Goal: Use online tool/utility: Use online tool/utility

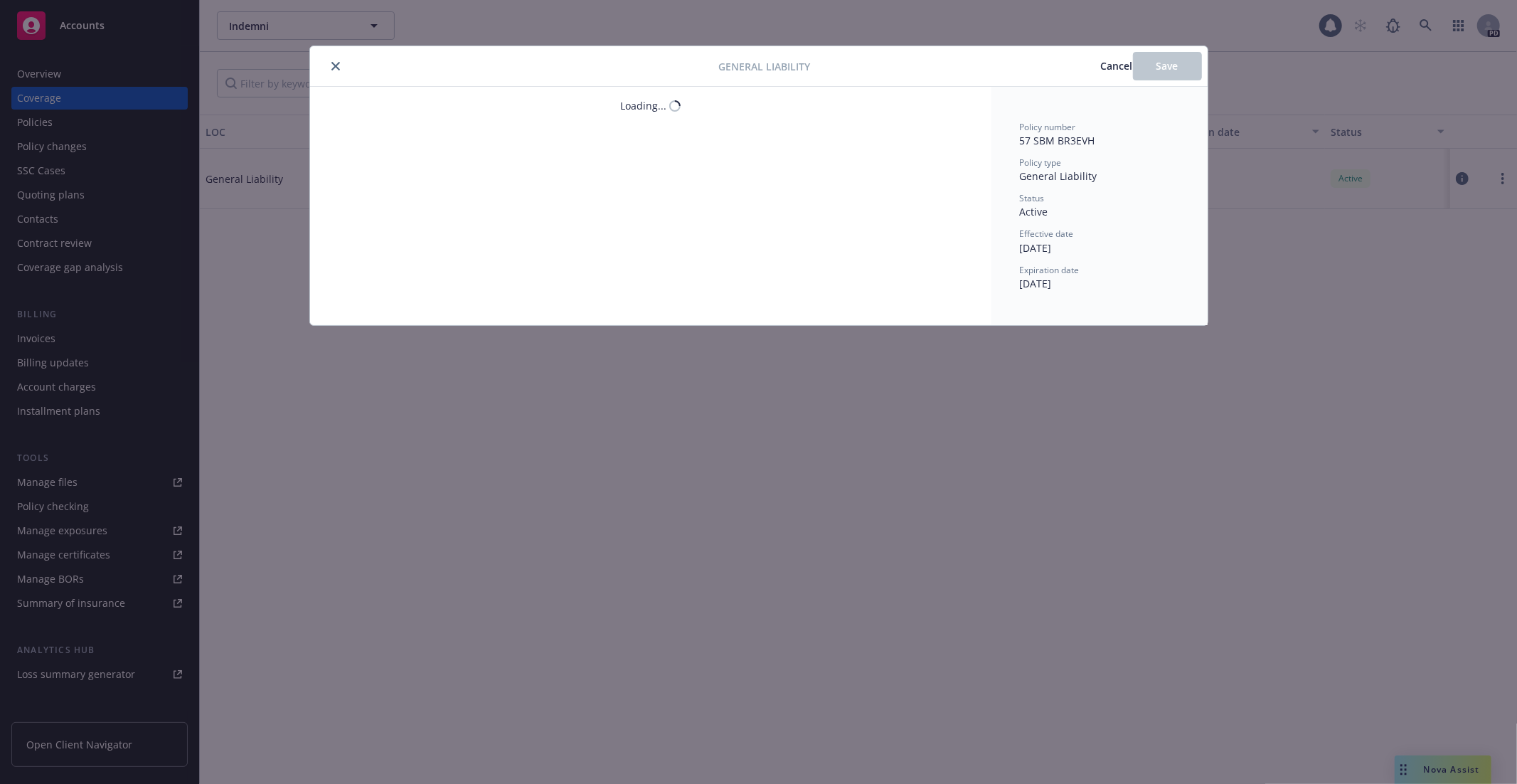
click at [185, 104] on div "General Liability Cancel Save Loading... Policy number 57 SBM BR3EVH Policy typ…" at bounding box center [758, 392] width 1517 height 784
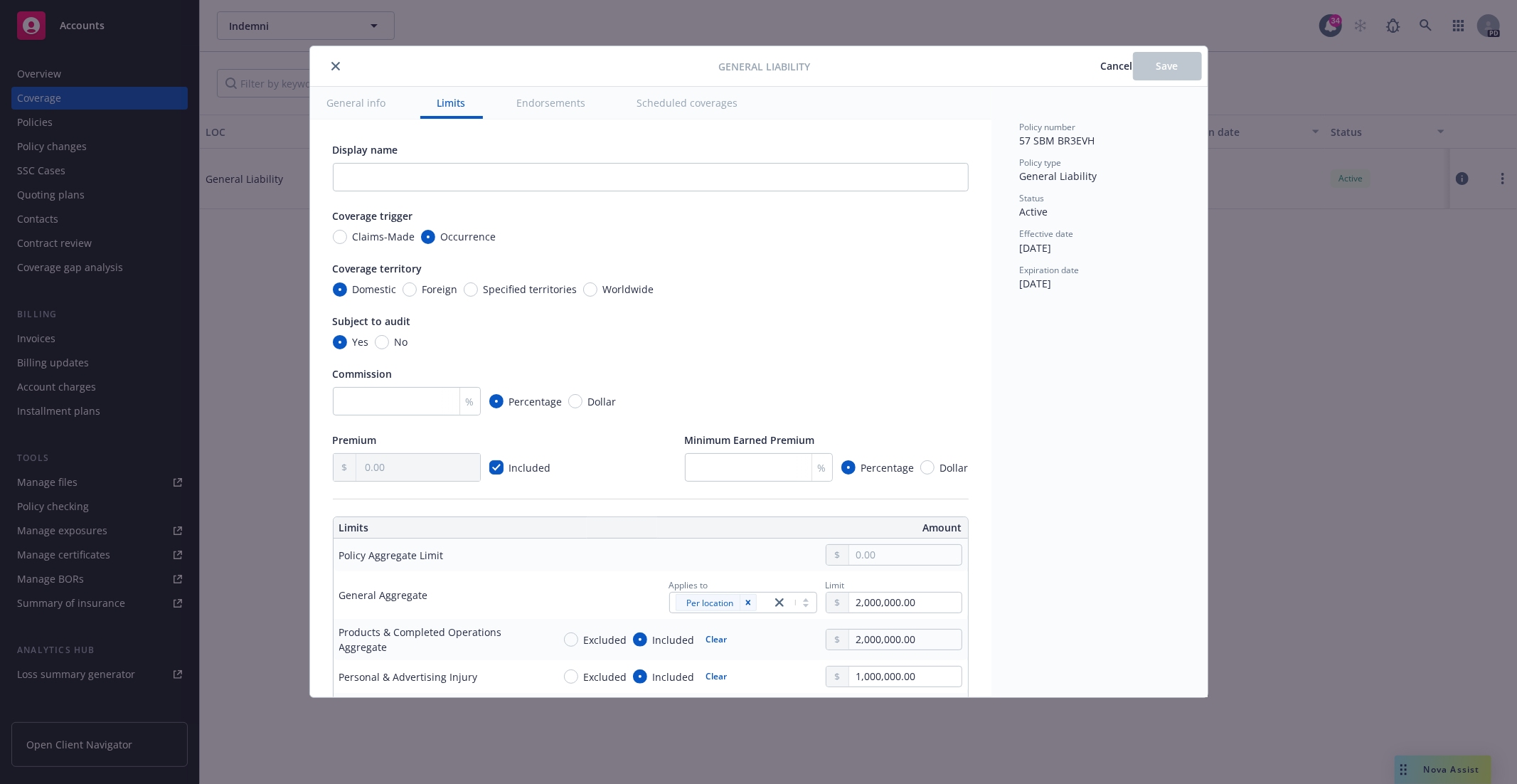
click at [221, 139] on div "General Liability Cancel Save General info Limits Endorsements Scheduled covera…" at bounding box center [758, 392] width 1517 height 784
click at [95, 104] on div "General Liability Cancel Save General info Limits Endorsements Scheduled covera…" at bounding box center [758, 392] width 1517 height 784
click at [336, 64] on body "Accounts Overview Coverage Policies Policy changes SSC Cases Quoting plans Cont…" at bounding box center [758, 392] width 1517 height 784
click at [340, 67] on button "close" at bounding box center [335, 66] width 17 height 17
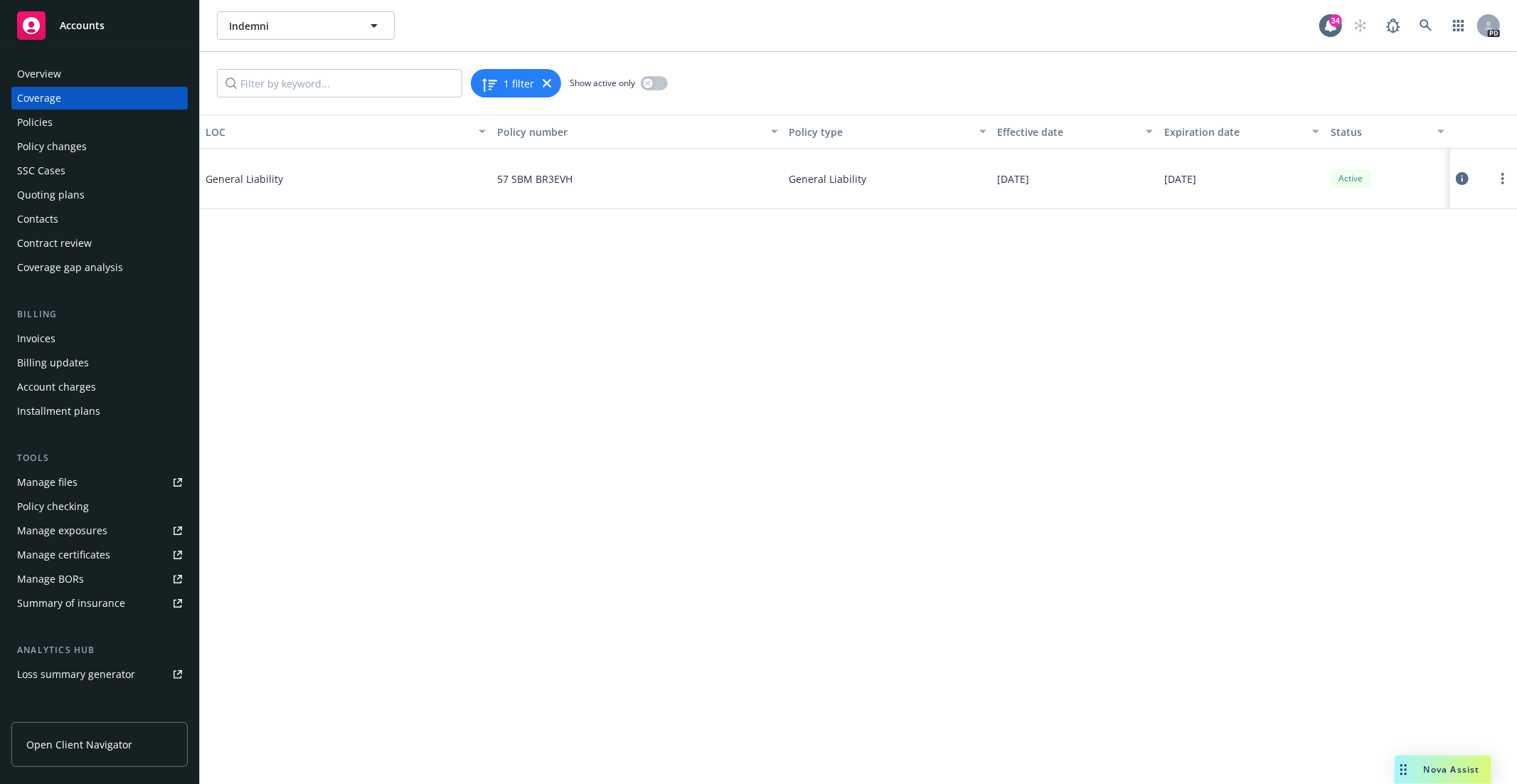
click at [56, 27] on div "Accounts" at bounding box center [99, 26] width 165 height 29
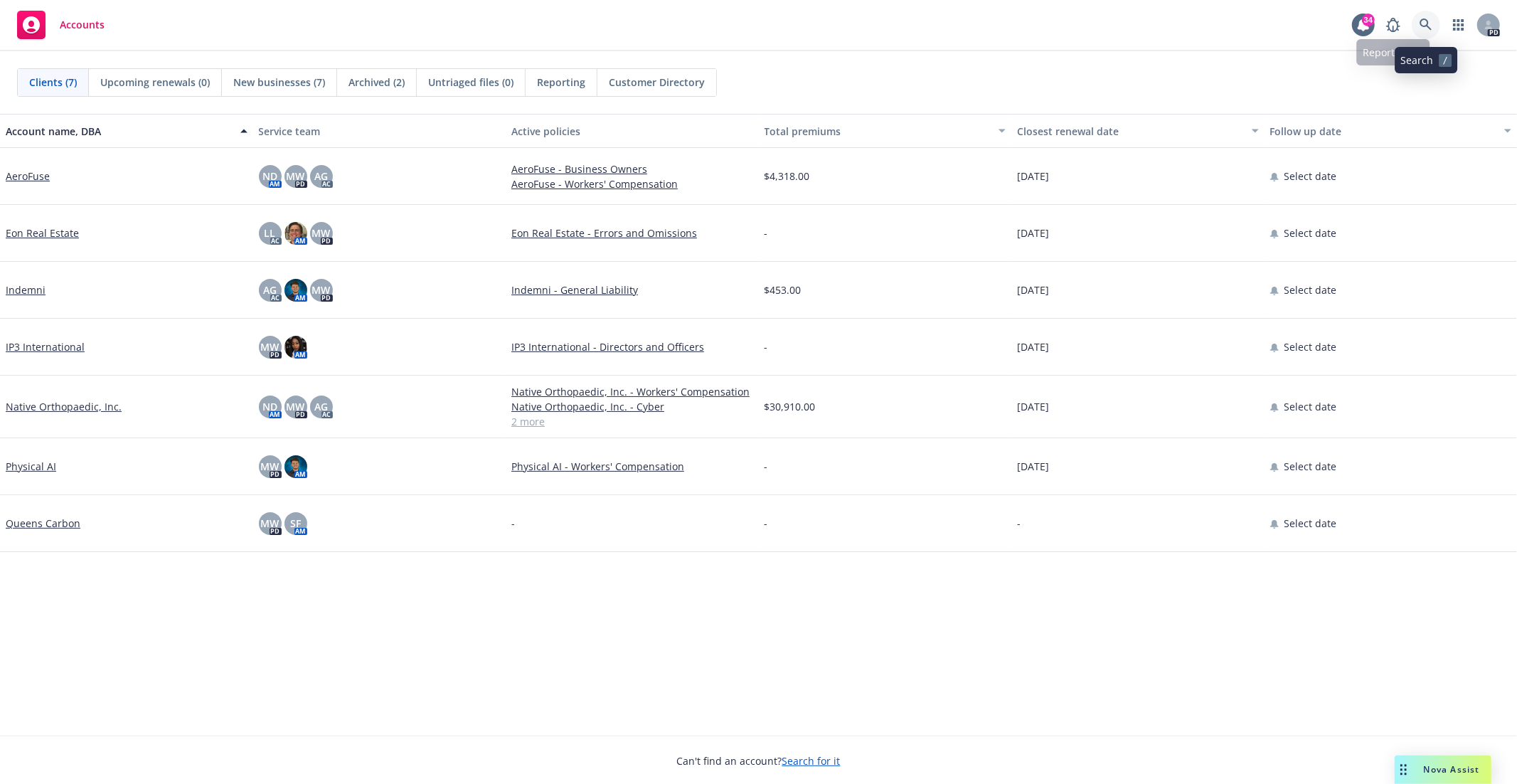
click at [1422, 19] on icon at bounding box center [1426, 24] width 12 height 12
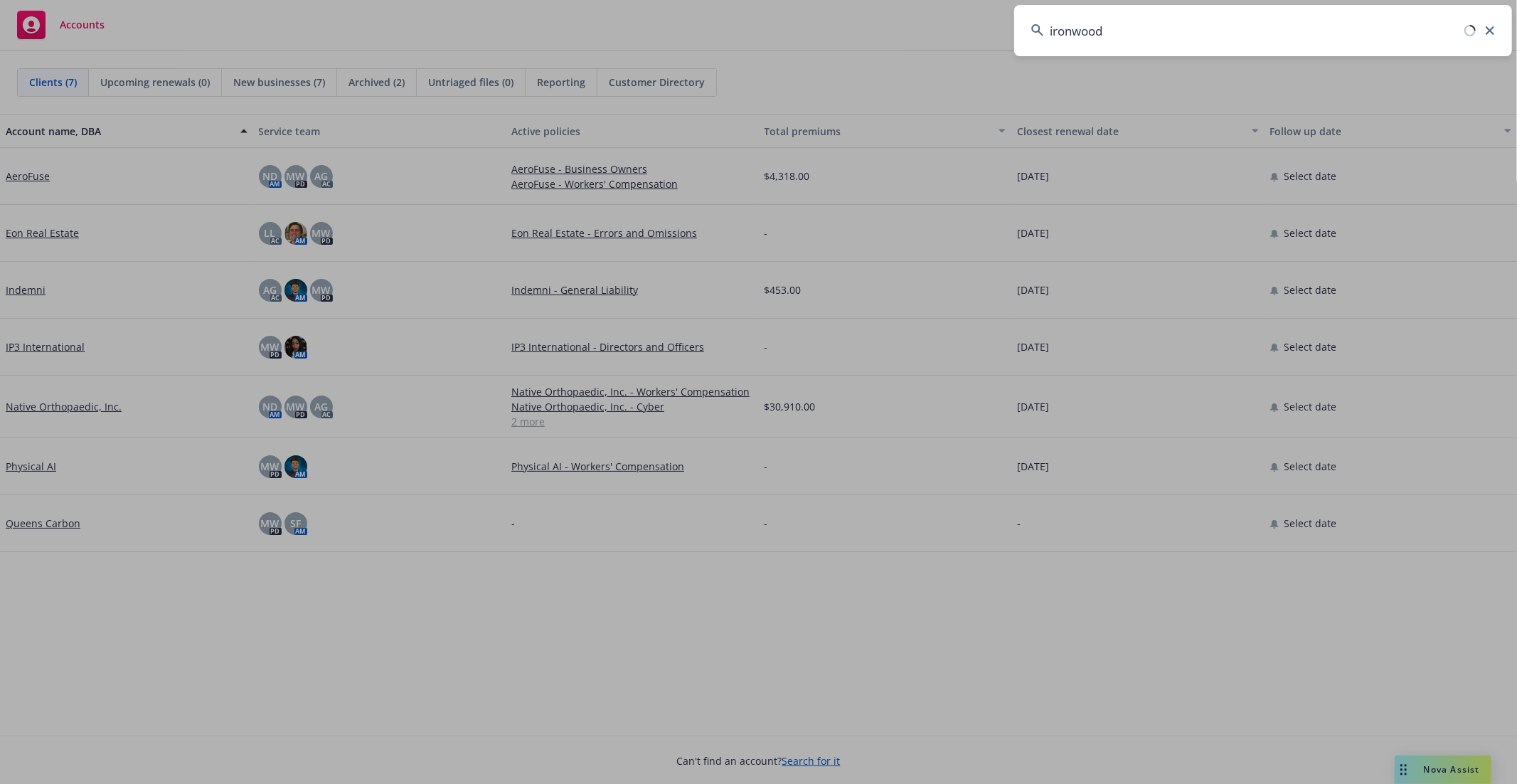
type input "ironwood"
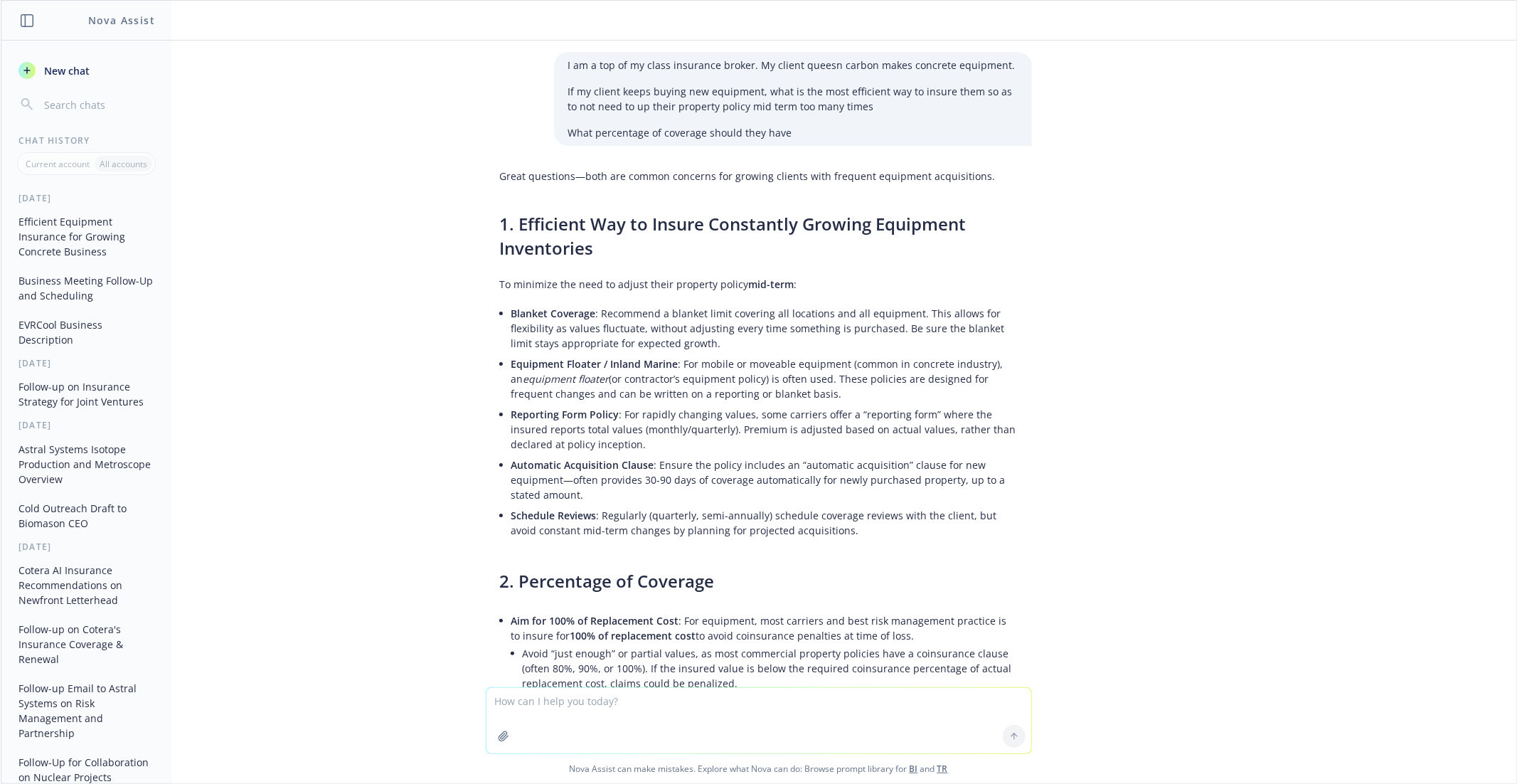
scroll to position [1276, 0]
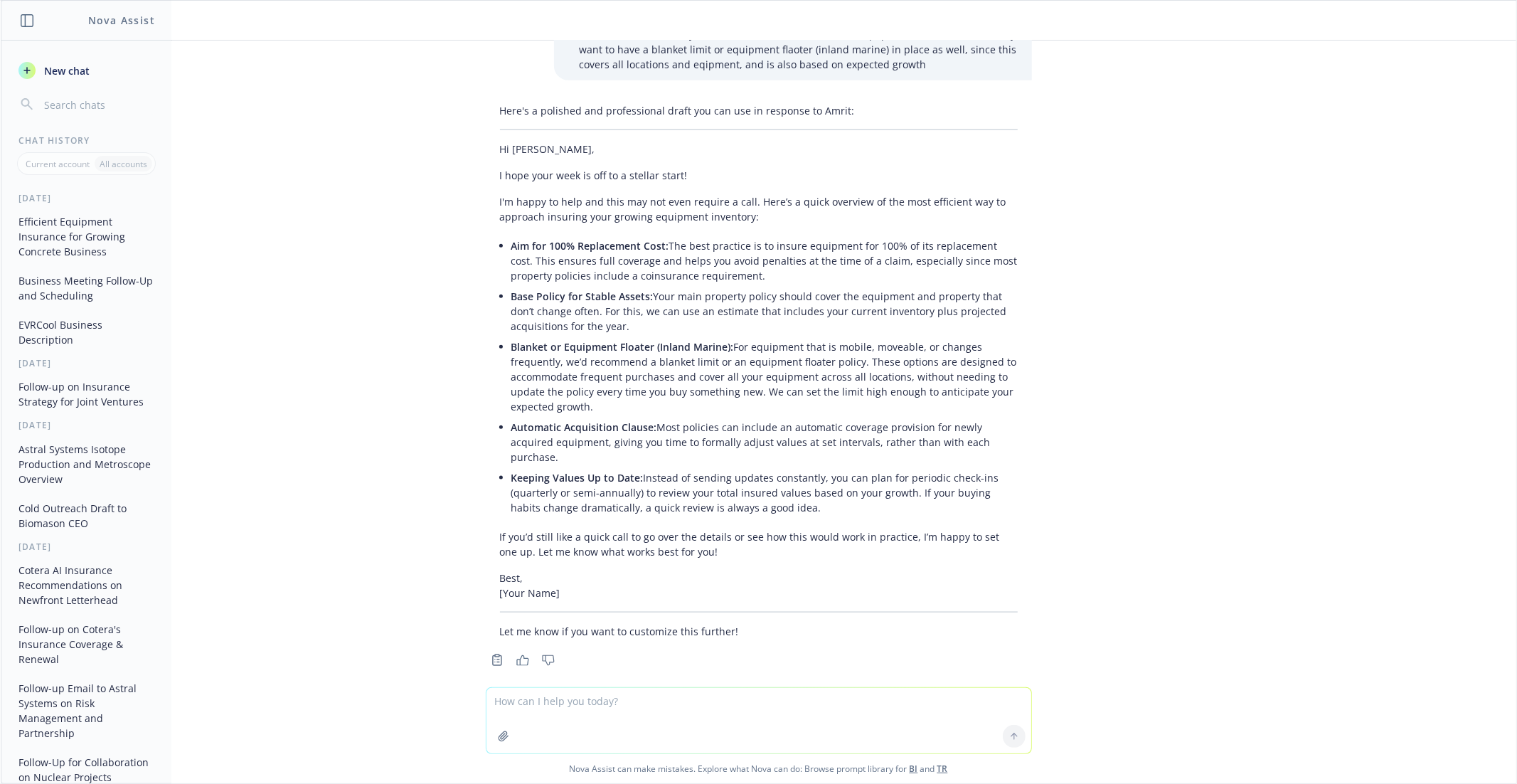
click at [70, 68] on span "New chat" at bounding box center [65, 71] width 48 height 15
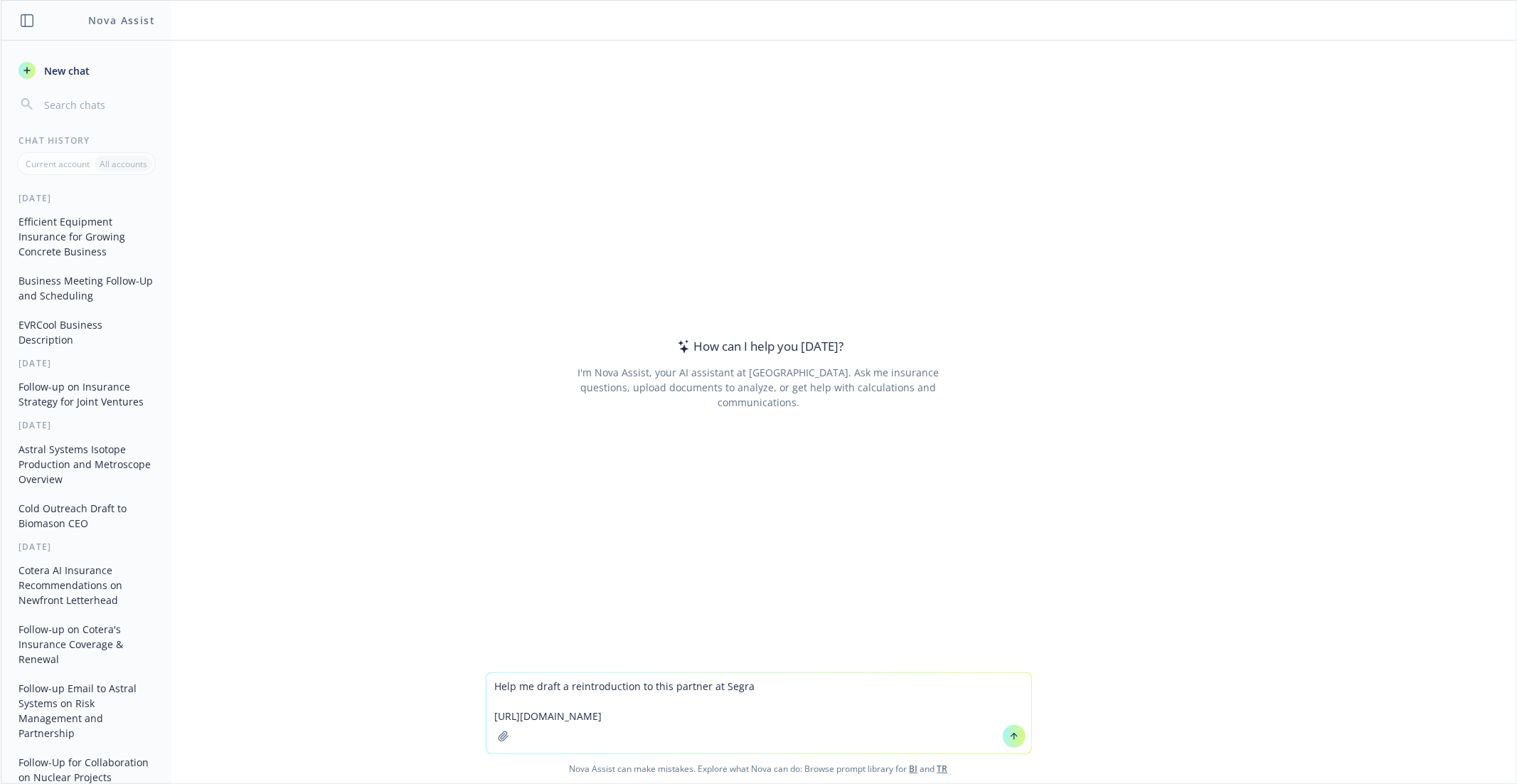
click at [802, 677] on textarea "Help me draft a reintroduction to this partner at Segra [URL][DOMAIN_NAME]" at bounding box center [758, 713] width 545 height 80
click at [804, 692] on textarea "Help me draft a reintroduction to this partner at Segra [URL][DOMAIN_NAME]" at bounding box center [758, 713] width 545 height 80
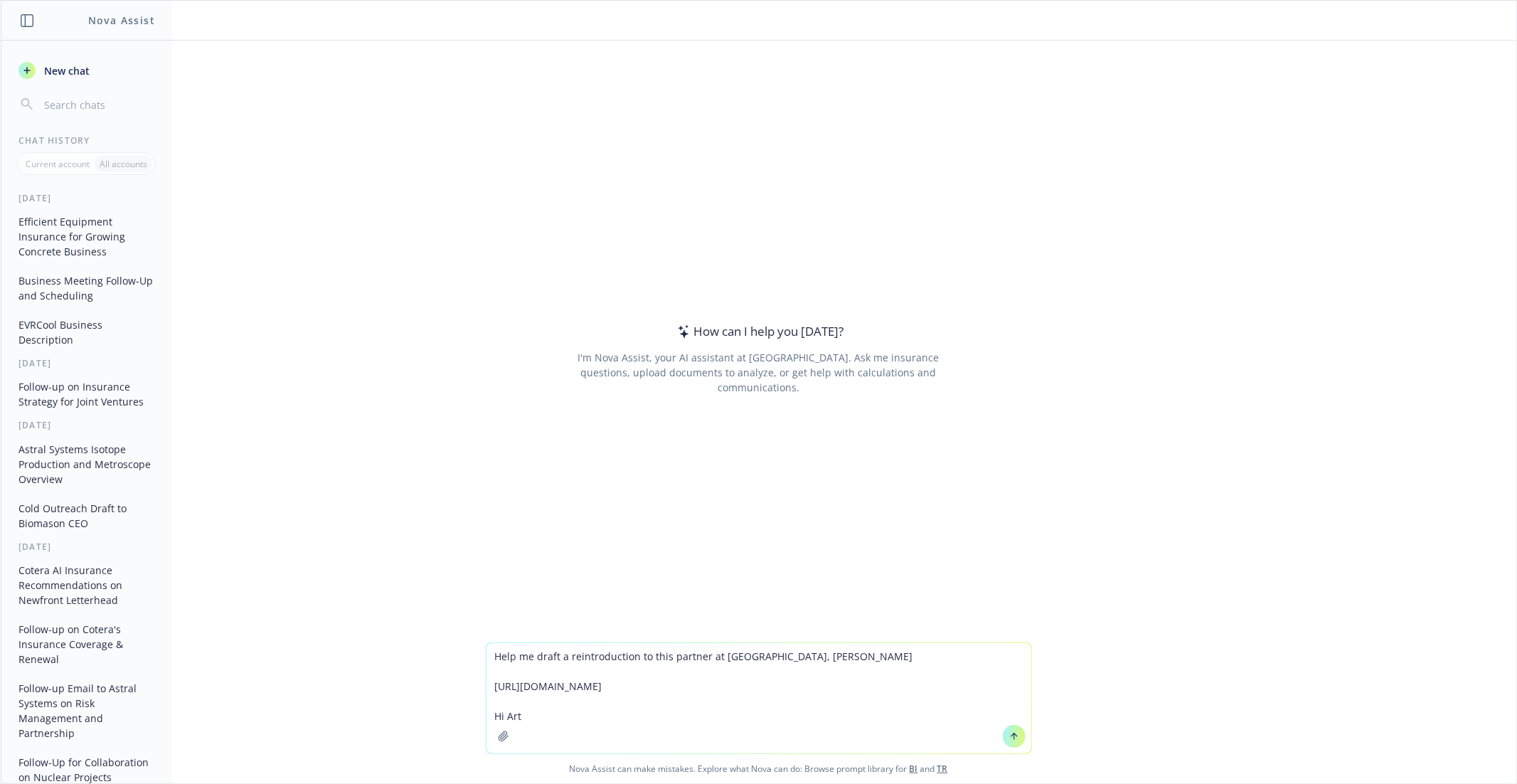
drag, startPoint x: 554, startPoint y: 714, endPoint x: 484, endPoint y: 714, distance: 70.0
click at [484, 714] on div "Help me draft a reintroduction to this partner at Segra Cepital, Arthur Dwight …" at bounding box center [758, 712] width 1516 height 141
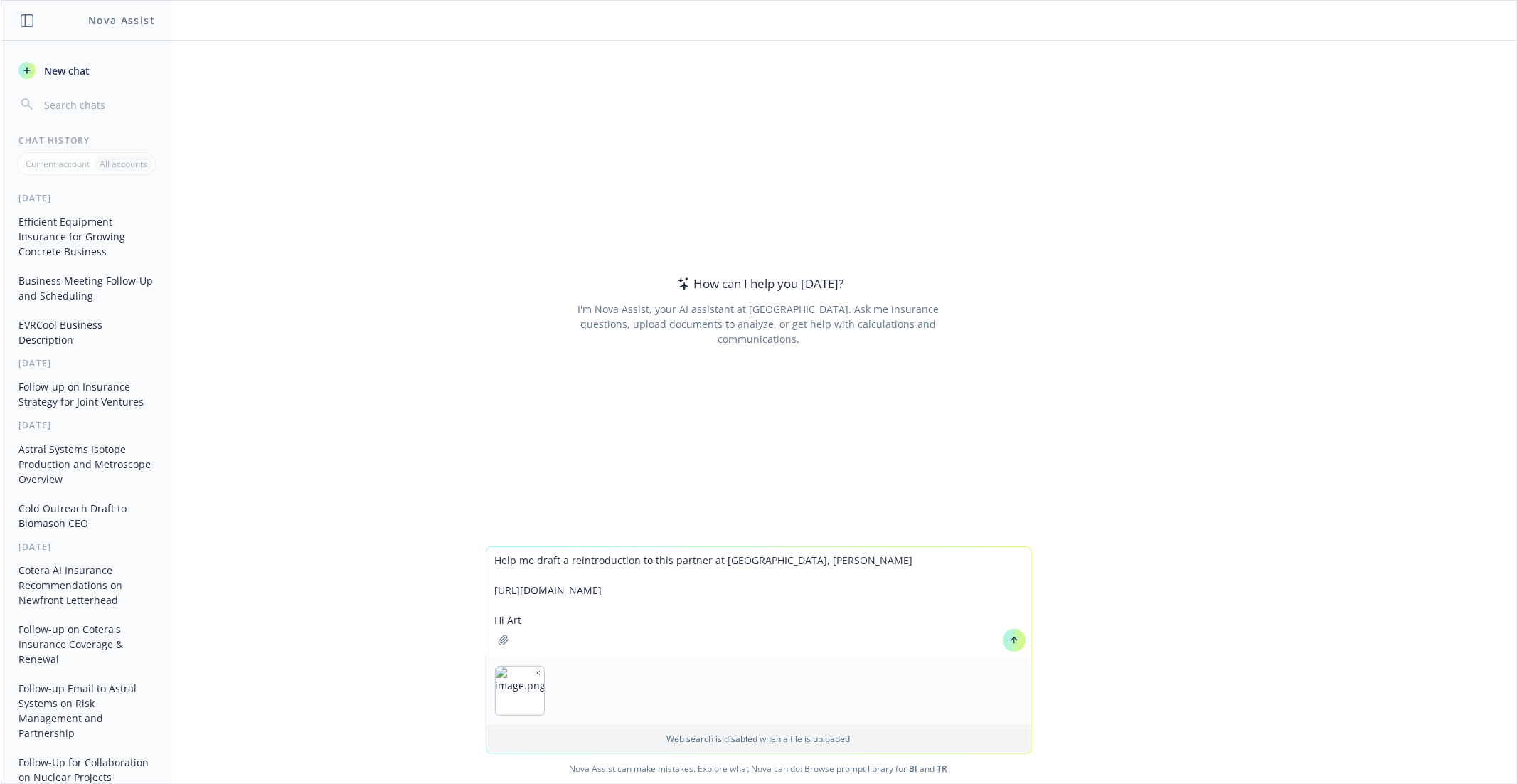
click at [536, 674] on icon "button" at bounding box center [537, 672] width 4 height 4
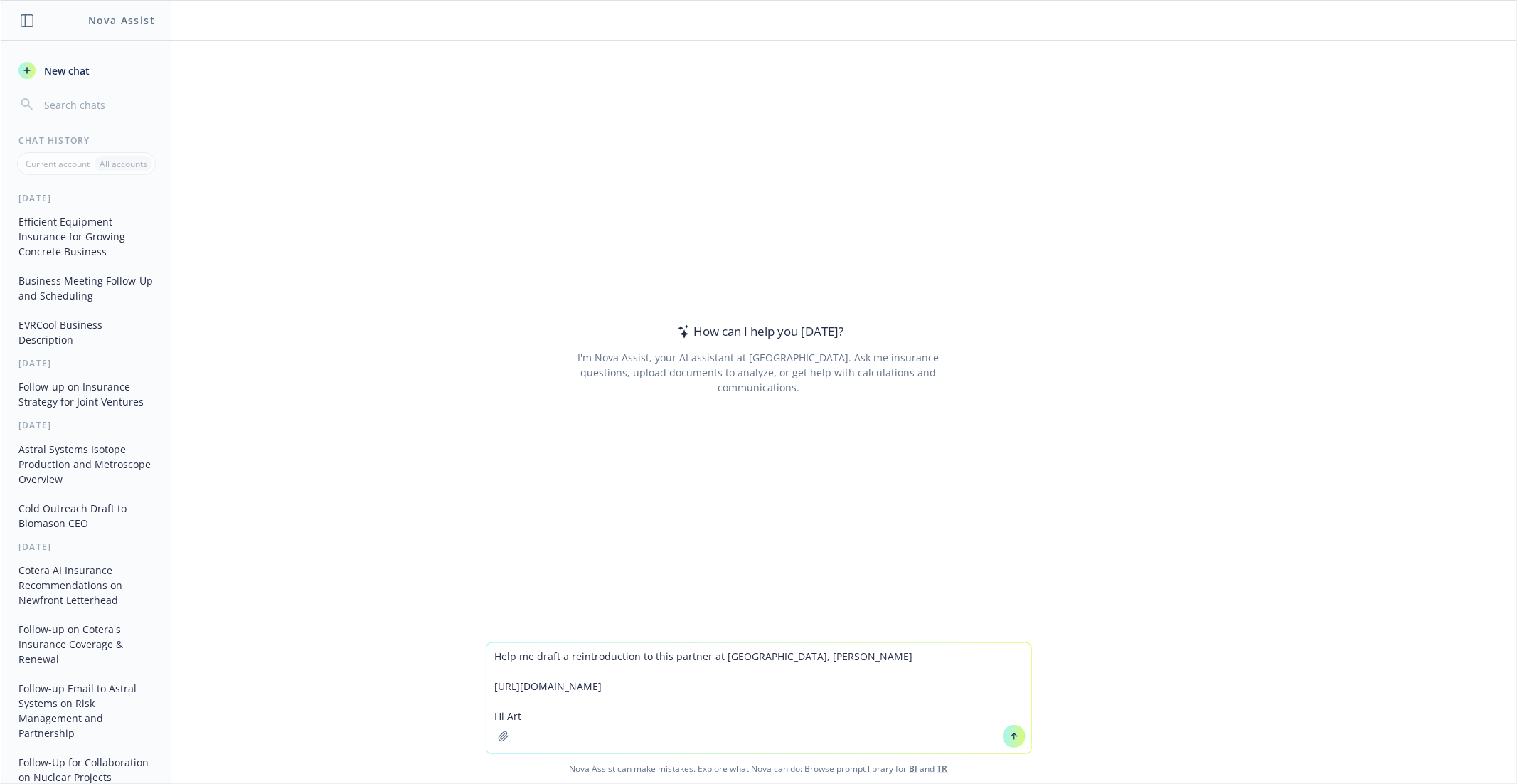
drag, startPoint x: 529, startPoint y: 721, endPoint x: 492, endPoint y: 721, distance: 37.0
click at [492, 721] on div "Help me draft a reintroduction to this partner at Segra Cepital, Arthur Dwight …" at bounding box center [758, 698] width 545 height 110
paste textarea "hur, I hope that your week is off to a stellar start! This is Marshall from New…"
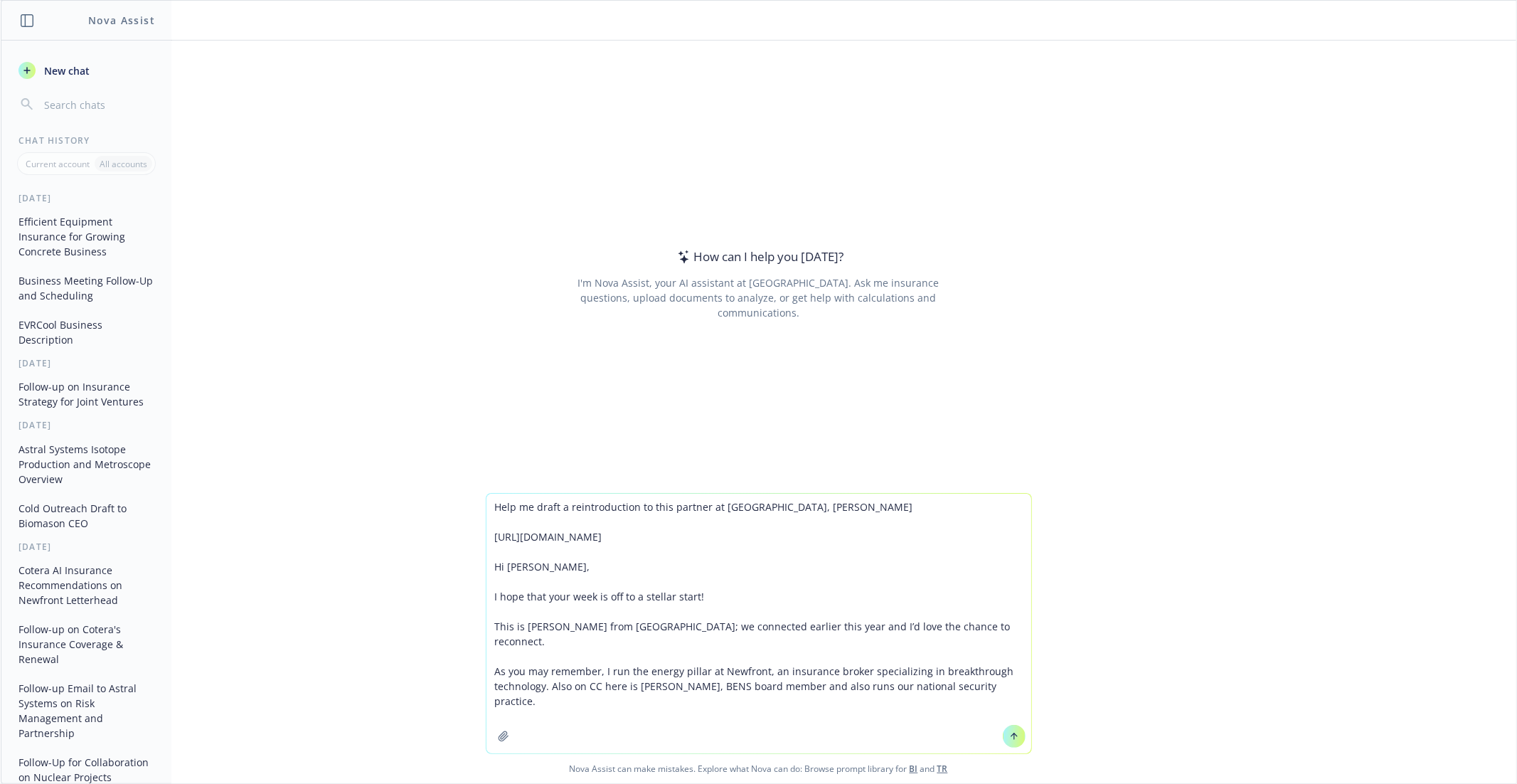
click at [850, 660] on textarea "Help me draft a reintroduction to this partner at Segra Cepital, Arthur Dwight …" at bounding box center [758, 623] width 545 height 260
click at [1016, 676] on textarea "Help me draft a reintroduction to this partner at Segra Cepital, Arthur Dwight …" at bounding box center [758, 623] width 545 height 260
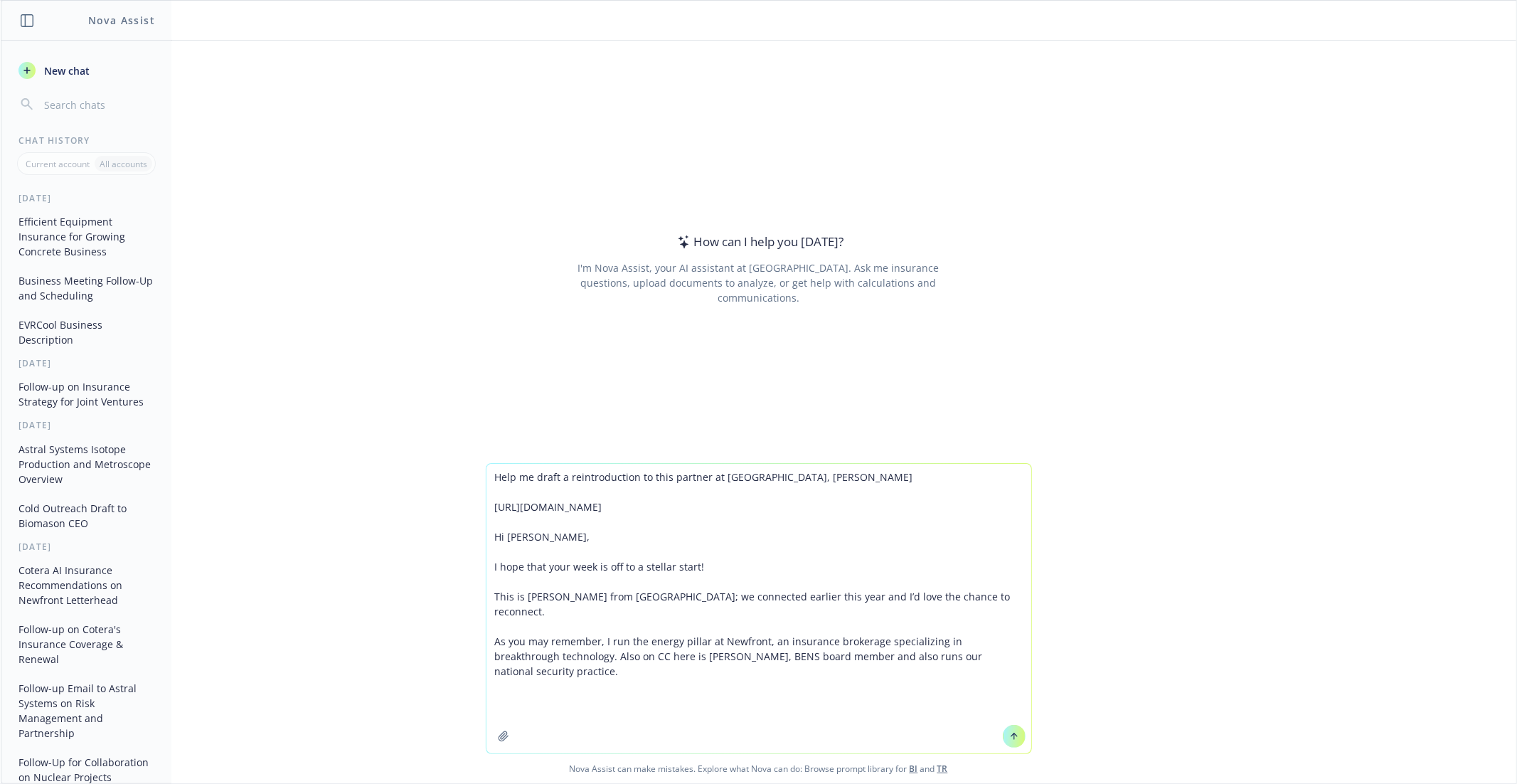
click at [1018, 650] on textarea "Help me draft a reintroduction to this partner at Segra Cepital, Arthur Dwight …" at bounding box center [758, 608] width 545 height 290
click at [1018, 642] on textarea "Help me draft a reintroduction to this partner at Segra Cepital, Arthur Dwight …" at bounding box center [758, 608] width 545 height 290
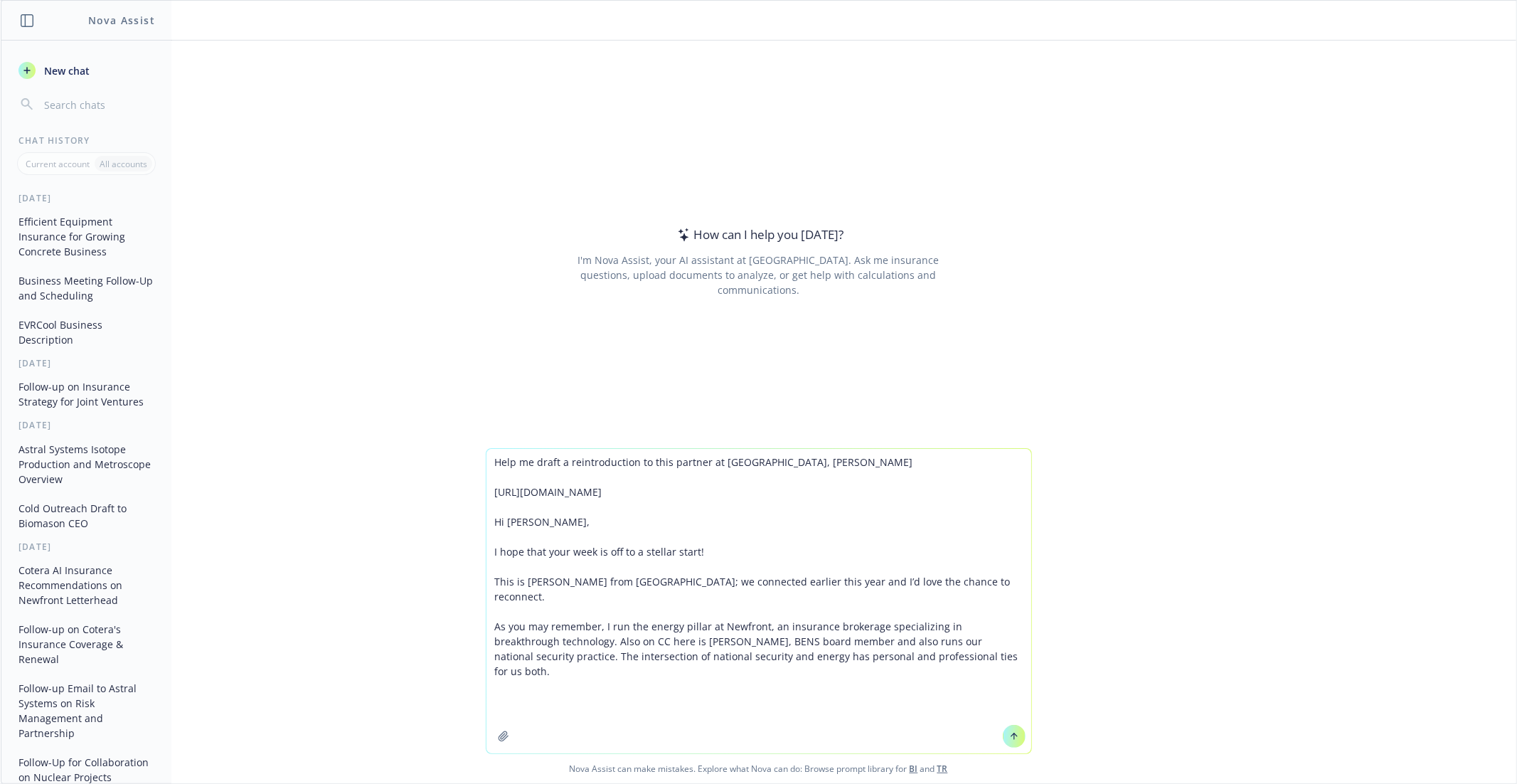
type textarea "Help me draft a reintroduction to this partner at Segra Cepital, Arthur Dwight …"
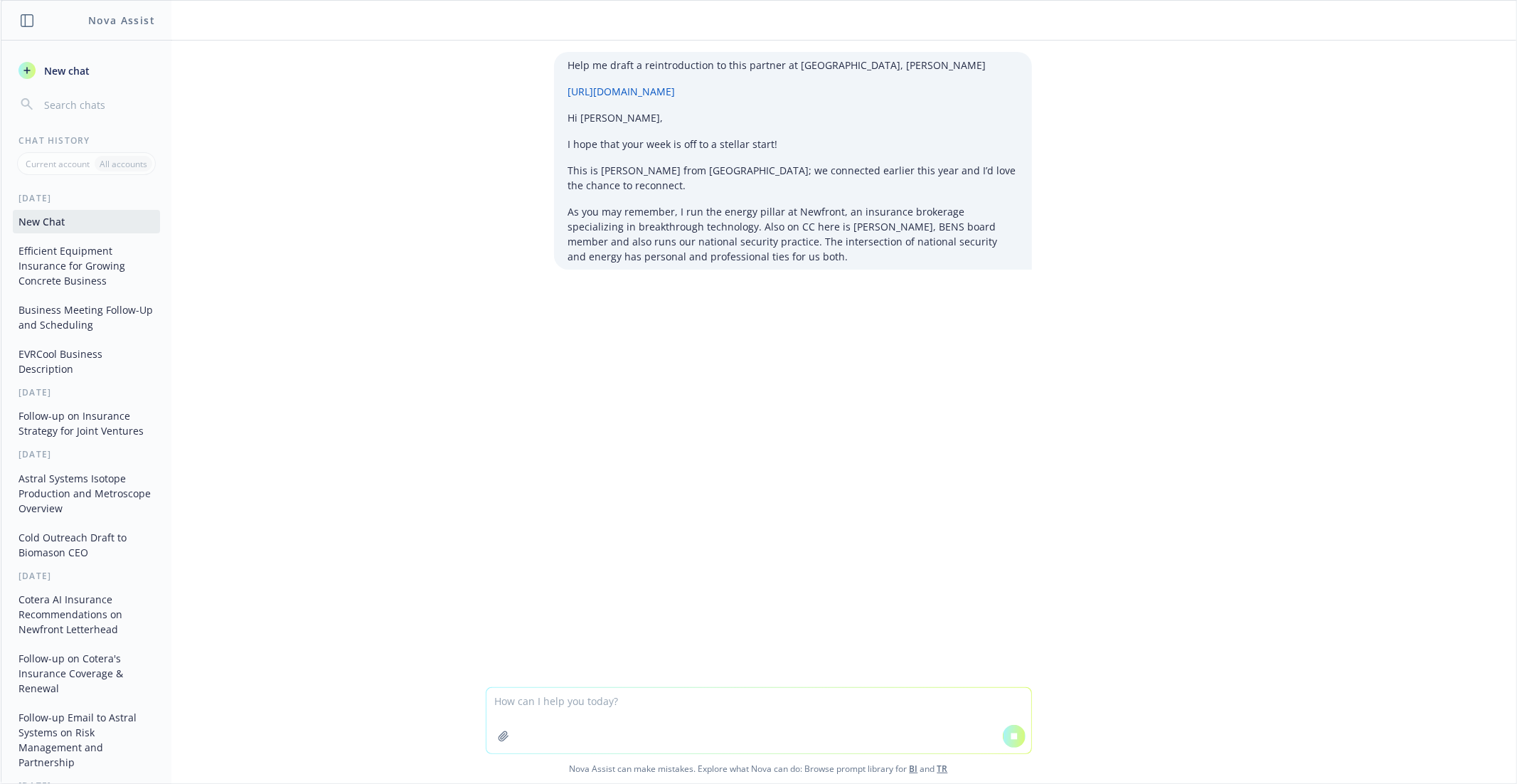
click at [1015, 737] on icon at bounding box center [1014, 736] width 7 height 7
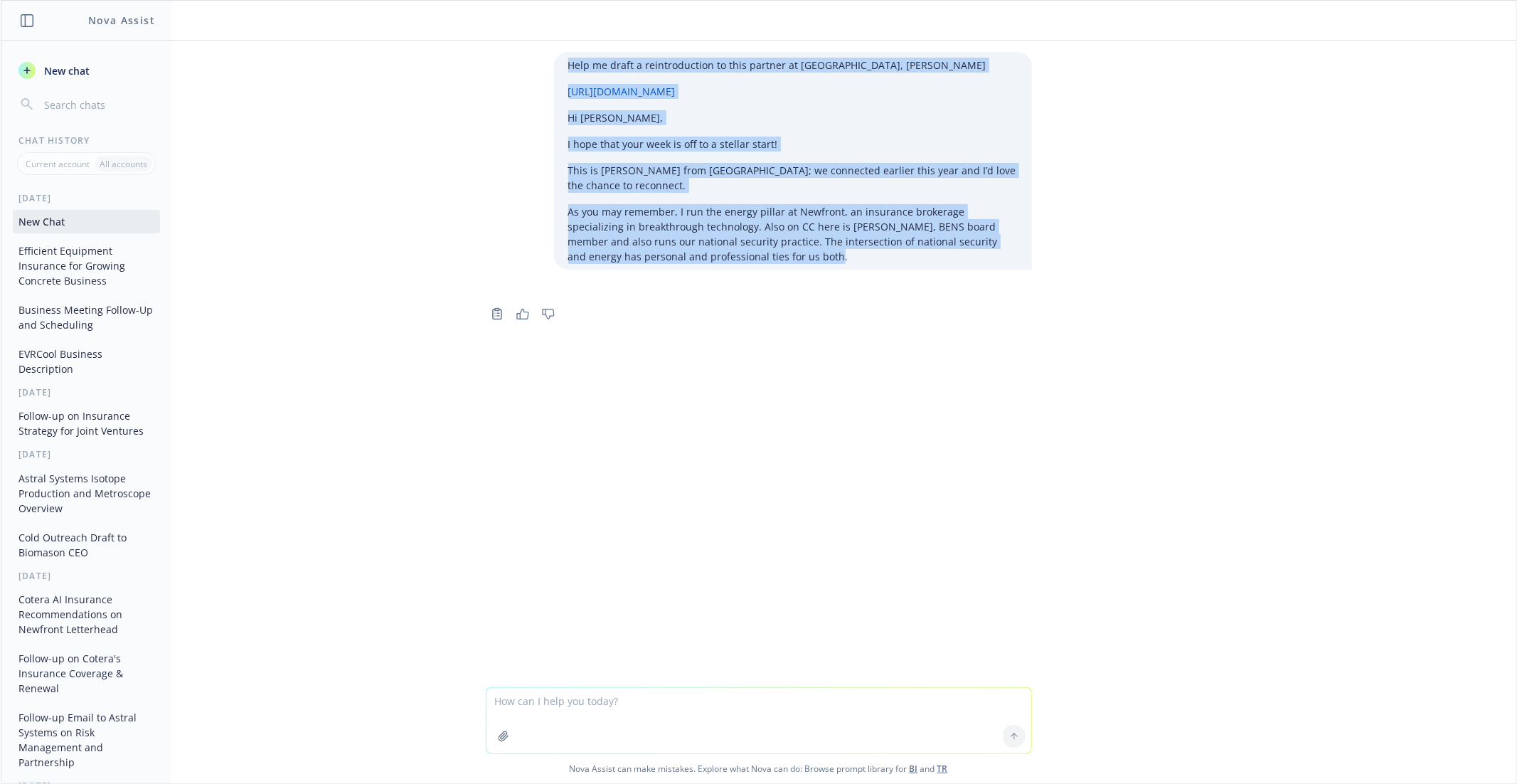
drag, startPoint x: 736, startPoint y: 259, endPoint x: 543, endPoint y: 63, distance: 275.1
click at [543, 63] on div "Help me draft a reintroduction to this partner at Segra Cepital, Arthur Dwight …" at bounding box center [759, 161] width 569 height 218
copy div "Help me draft a reintroduction to this partner at Segra Cepital, Arthur Dwight …"
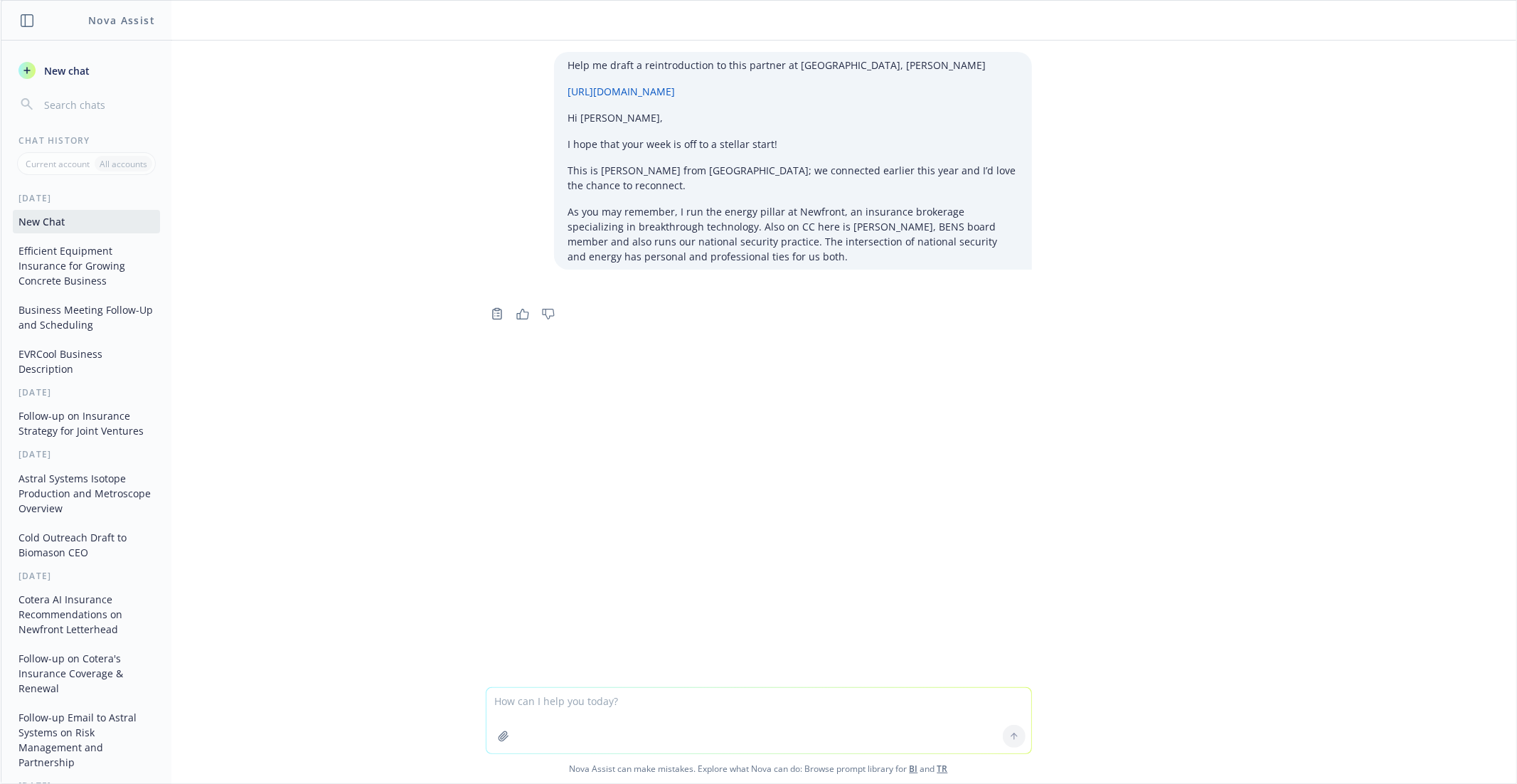
click at [537, 698] on textarea at bounding box center [758, 720] width 545 height 65
paste textarea "Help me draft a reintroduction to this partner at Segra Cepital, Arthur Dwight …"
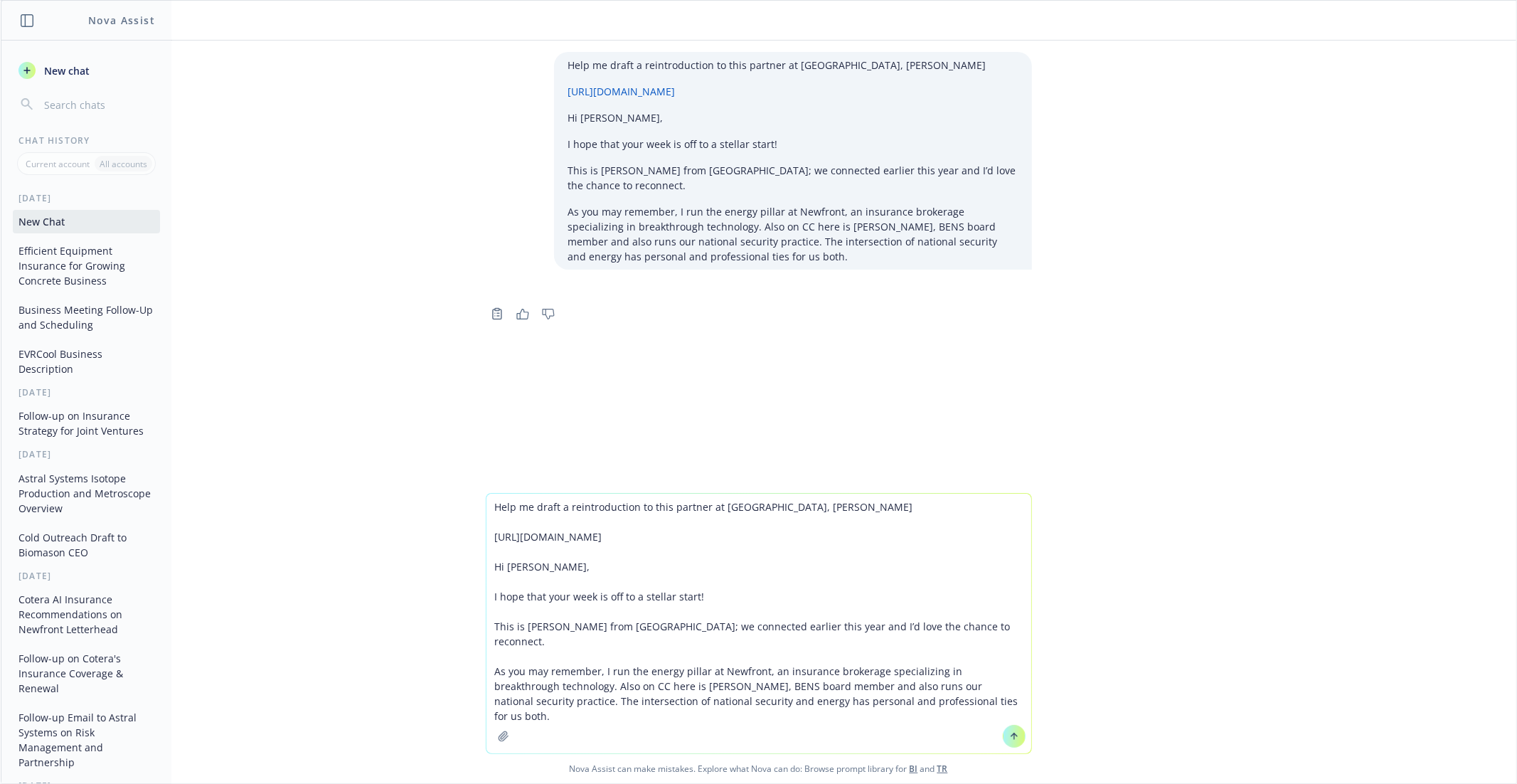
click at [946, 687] on textarea "Help me draft a reintroduction to this partner at Segra Cepital, Arthur Dwight …" at bounding box center [758, 623] width 545 height 260
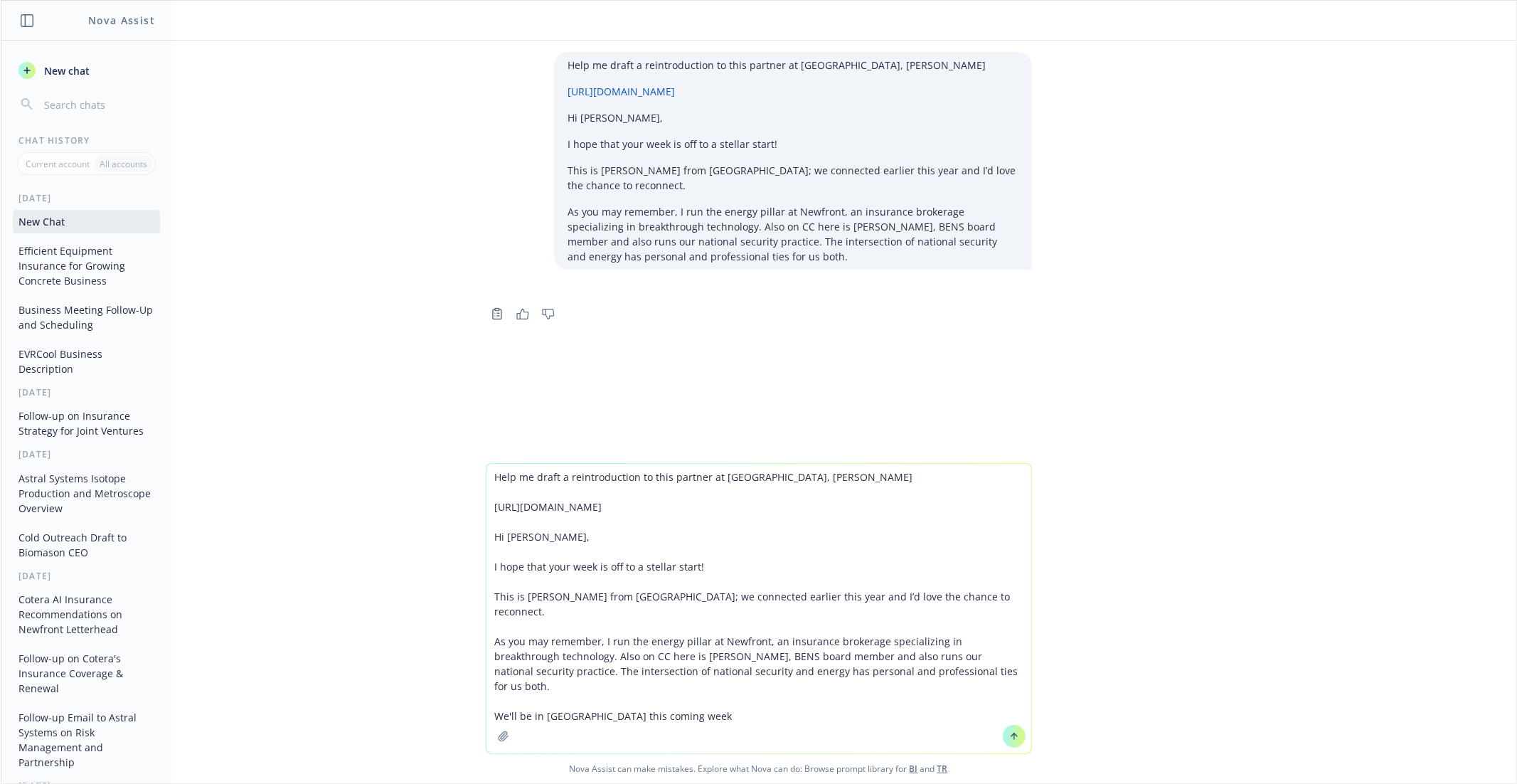
click at [664, 682] on textarea "Help me draft a reintroduction to this partner at Segra Cepital, Arthur Dwight …" at bounding box center [758, 608] width 545 height 290
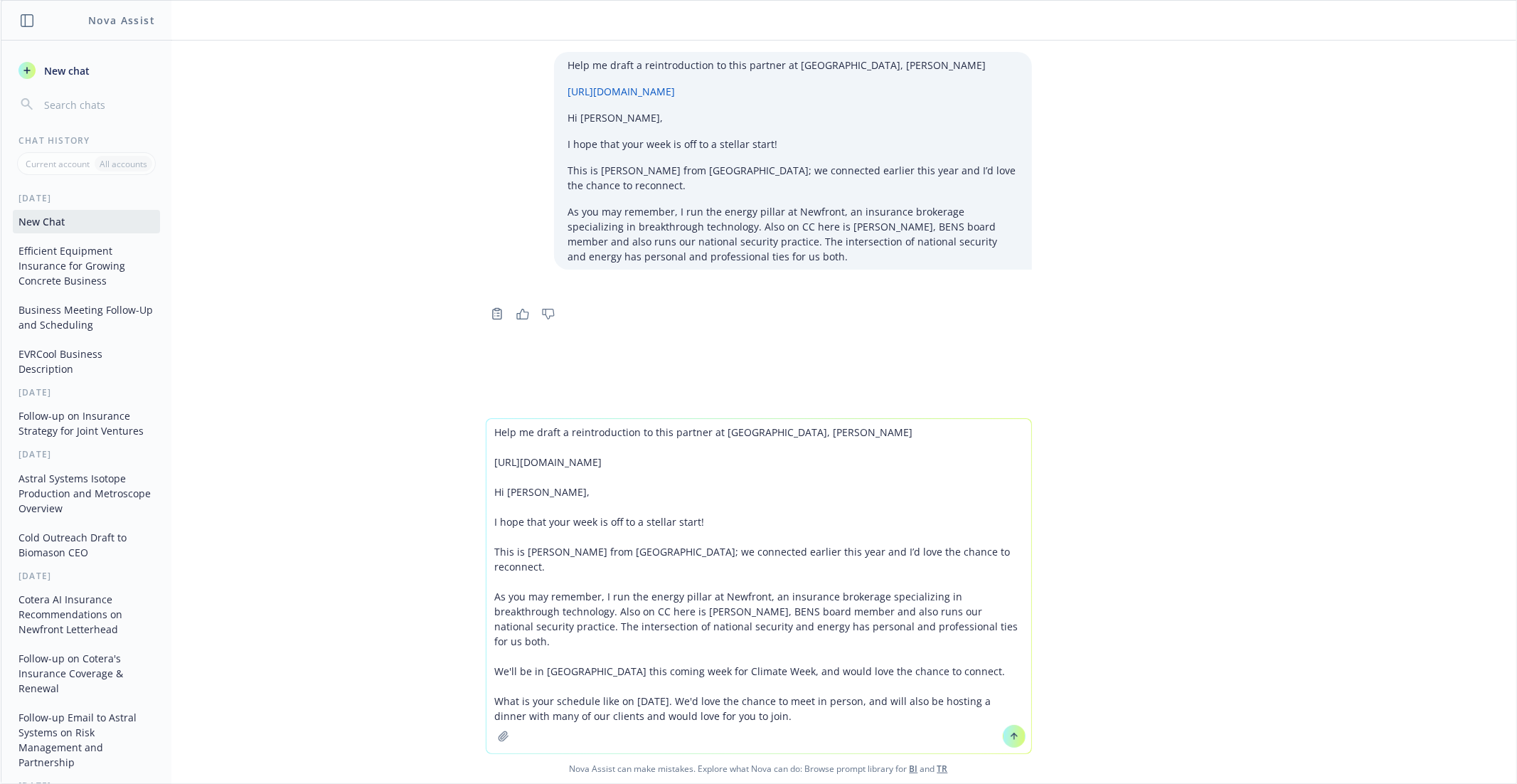
click at [642, 687] on textarea "Help me draft a reintroduction to this partner at Segra Cepital, Arthur Dwight …" at bounding box center [758, 586] width 545 height 334
click at [877, 690] on textarea "Help me draft a reintroduction to this partner at Segra Cepital, Arthur Dwight …" at bounding box center [758, 586] width 545 height 334
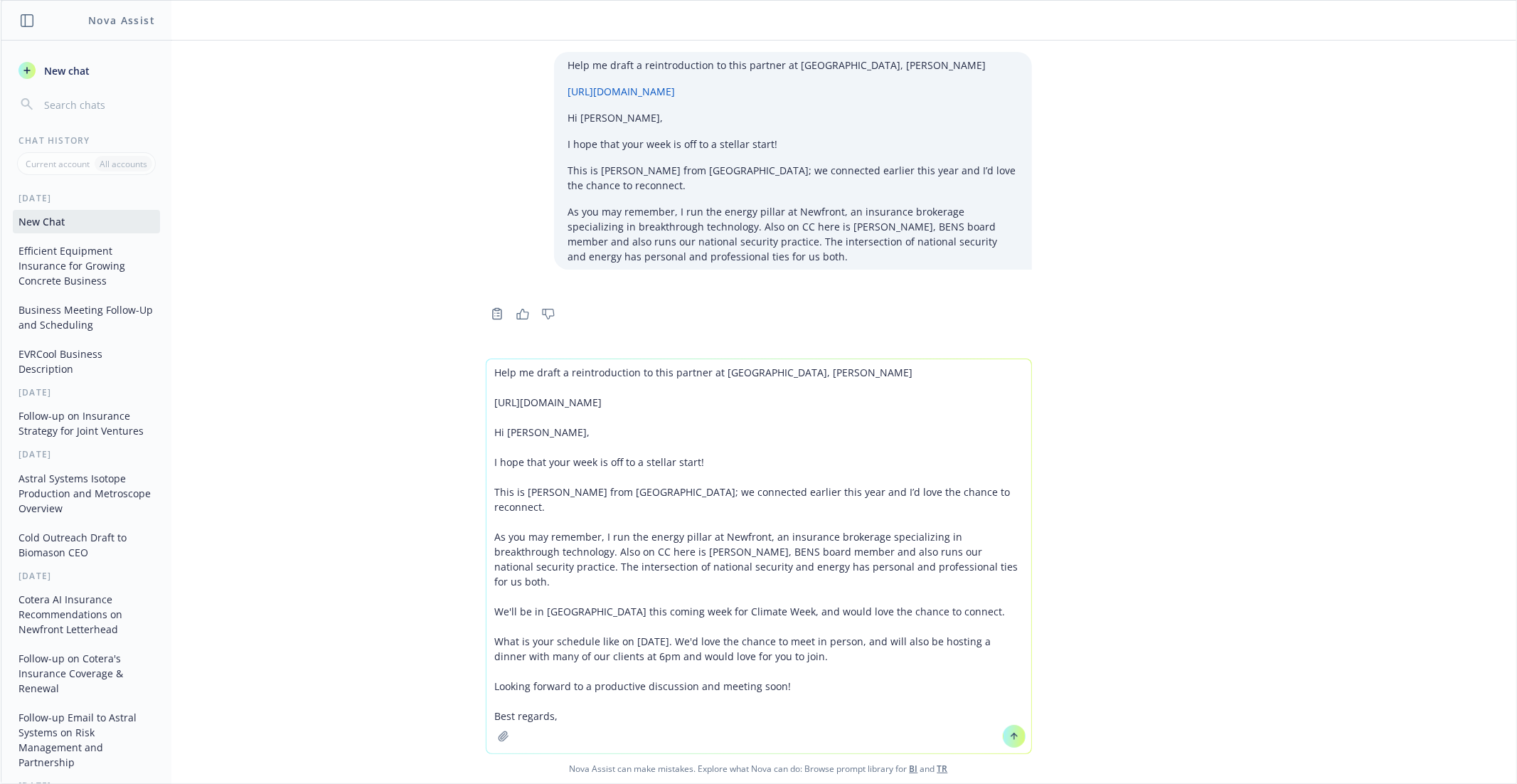
type textarea "Help me draft a reintroduction to this partner at Segra Cepital, Arthur Dwight …"
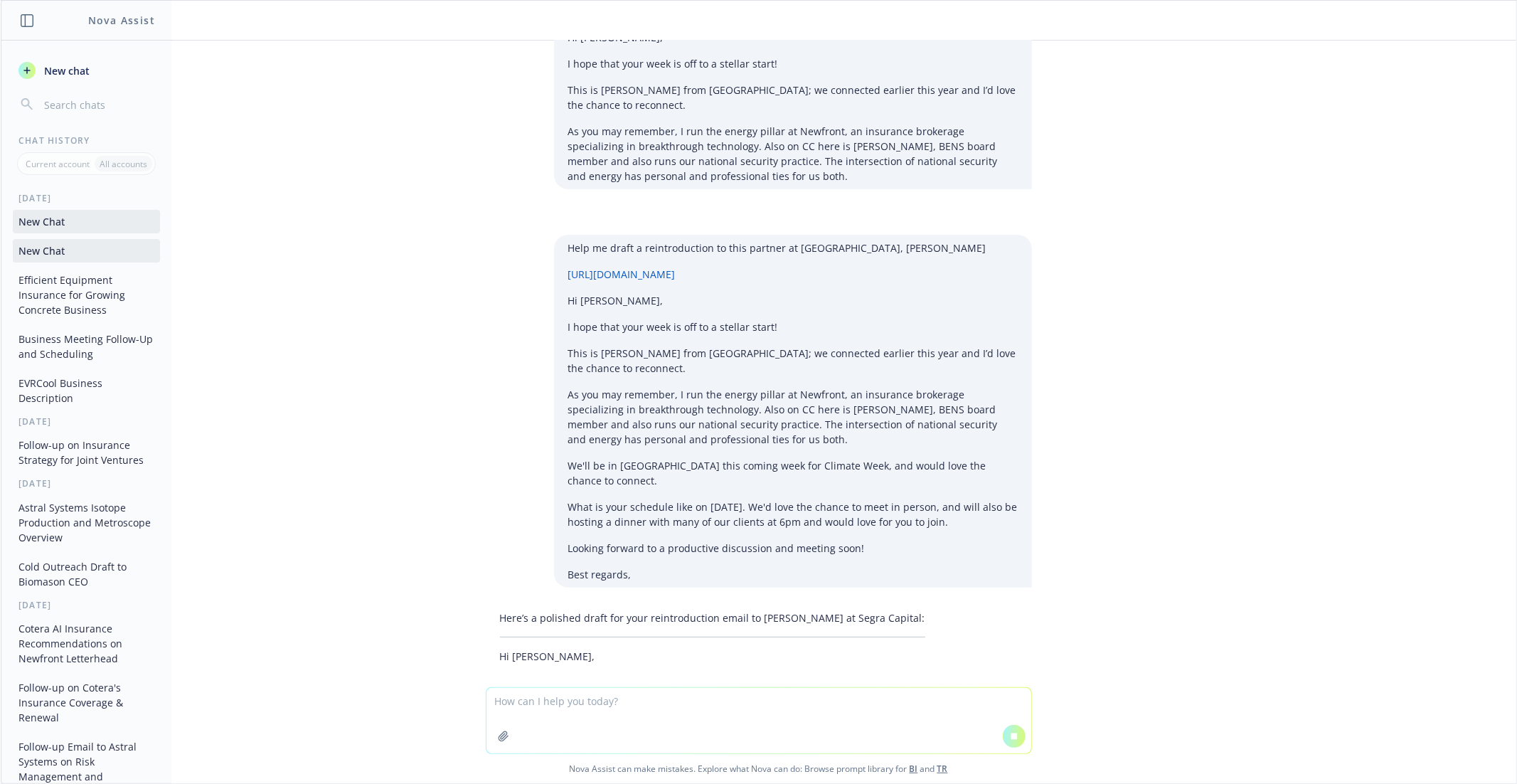
scroll to position [107, 0]
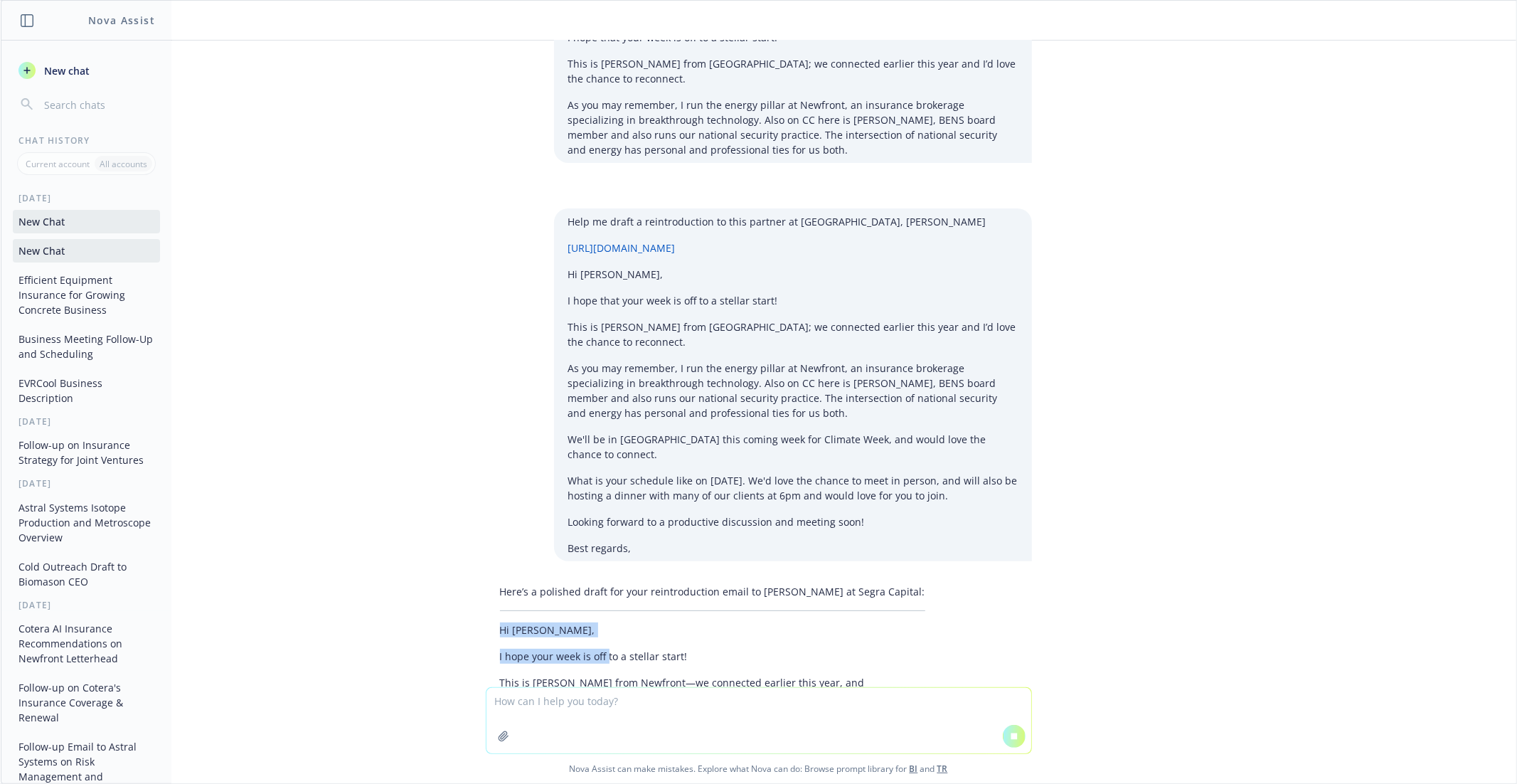
drag, startPoint x: 500, startPoint y: 614, endPoint x: 688, endPoint y: 656, distance: 192.6
click at [688, 656] on div "Here’s a polished draft for your reintroduction email to Arthur Dwight Hyde at …" at bounding box center [712, 637] width 453 height 117
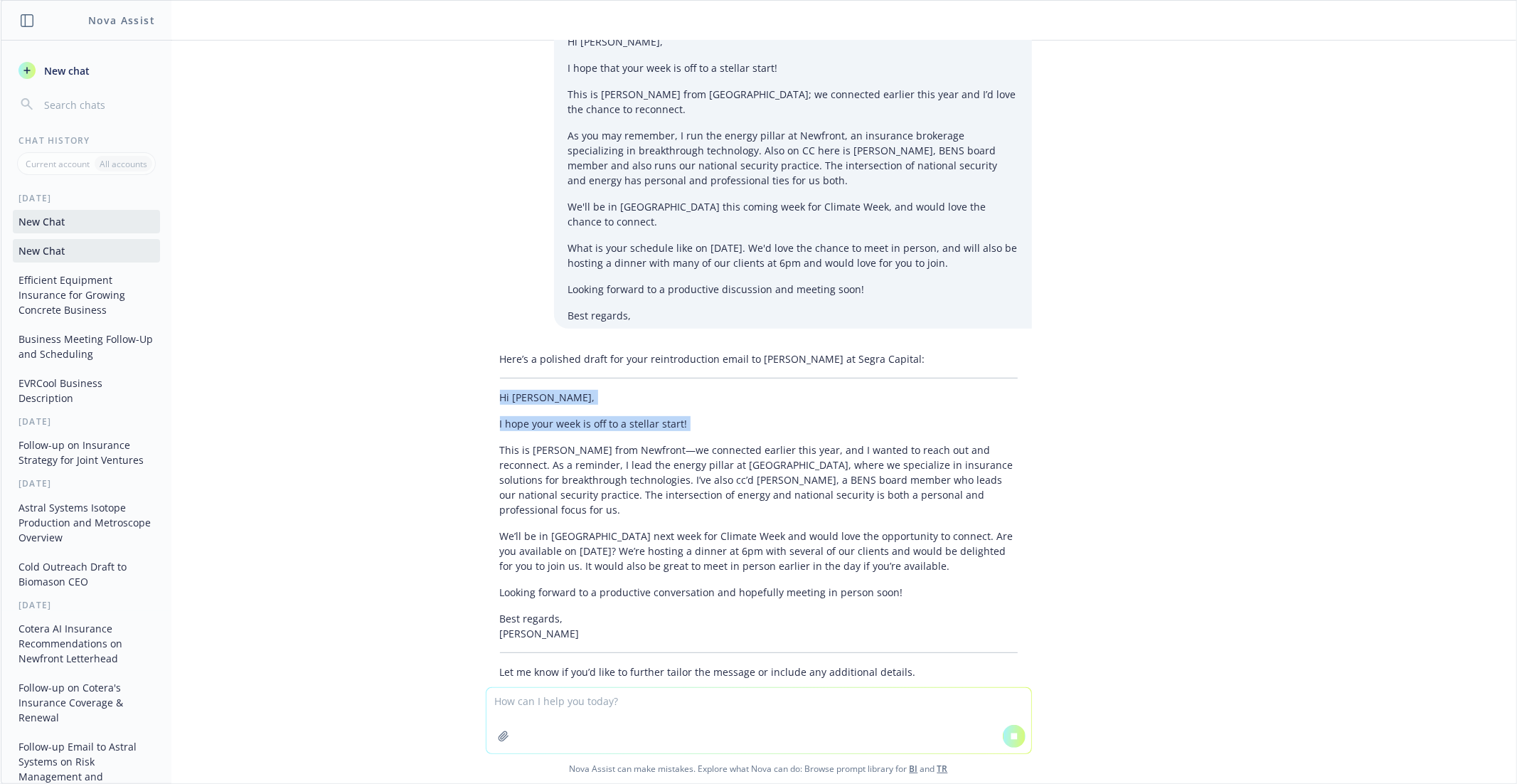
scroll to position [391, 0]
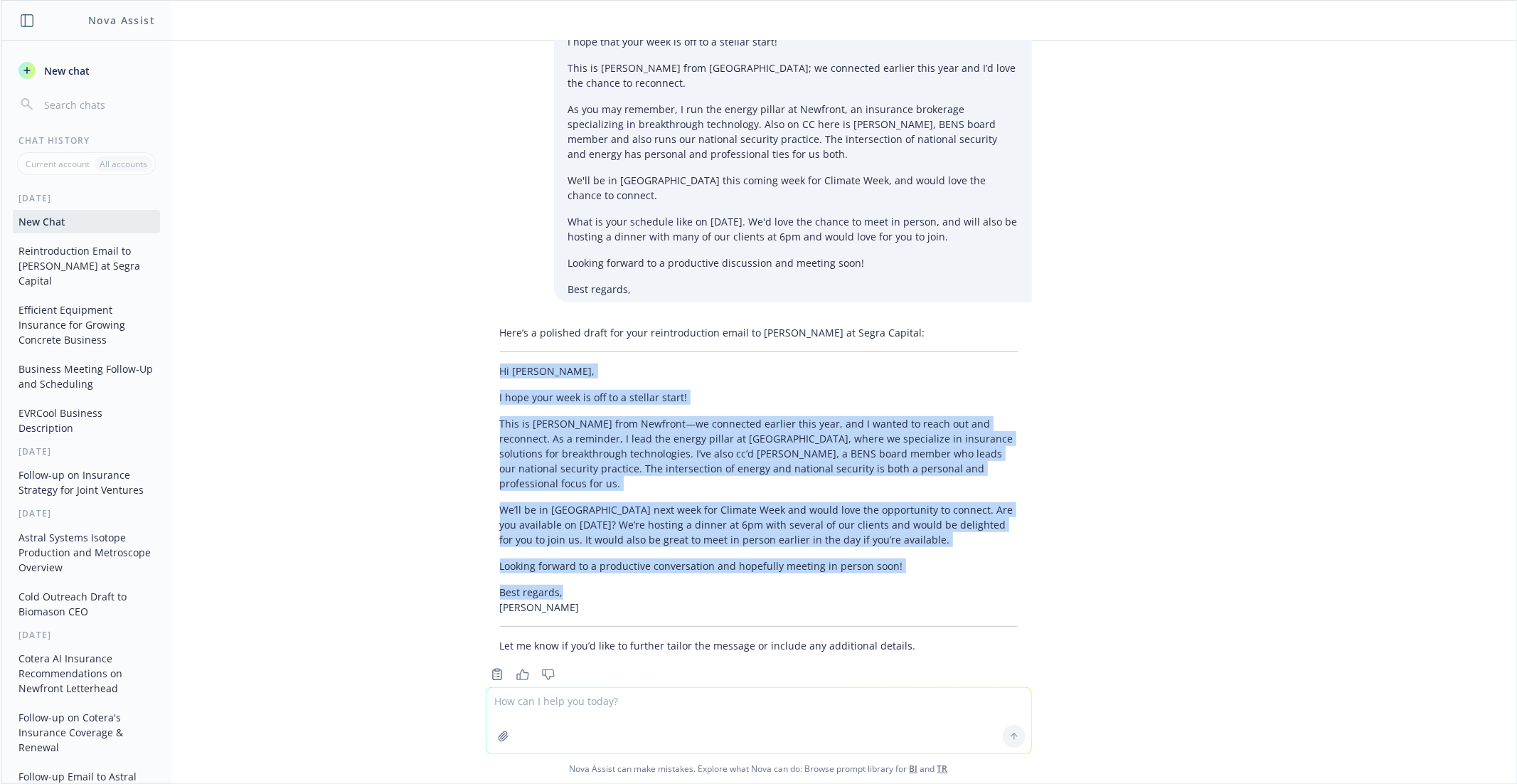
click at [584, 584] on p "Best regards, Marshall" at bounding box center [759, 599] width 518 height 30
copy div "Hi Arthur, I hope your week is off to a stellar start! This is Marshall from Ne…"
click at [563, 523] on div "Here’s a polished draft for your reintroduction email to Arthur Dwight Hyde at …" at bounding box center [758, 489] width 546 height 339
drag, startPoint x: 501, startPoint y: 353, endPoint x: 571, endPoint y: 582, distance: 239.5
click at [571, 583] on div "Here’s a polished draft for your reintroduction email to Arthur Dwight Hyde at …" at bounding box center [758, 489] width 546 height 339
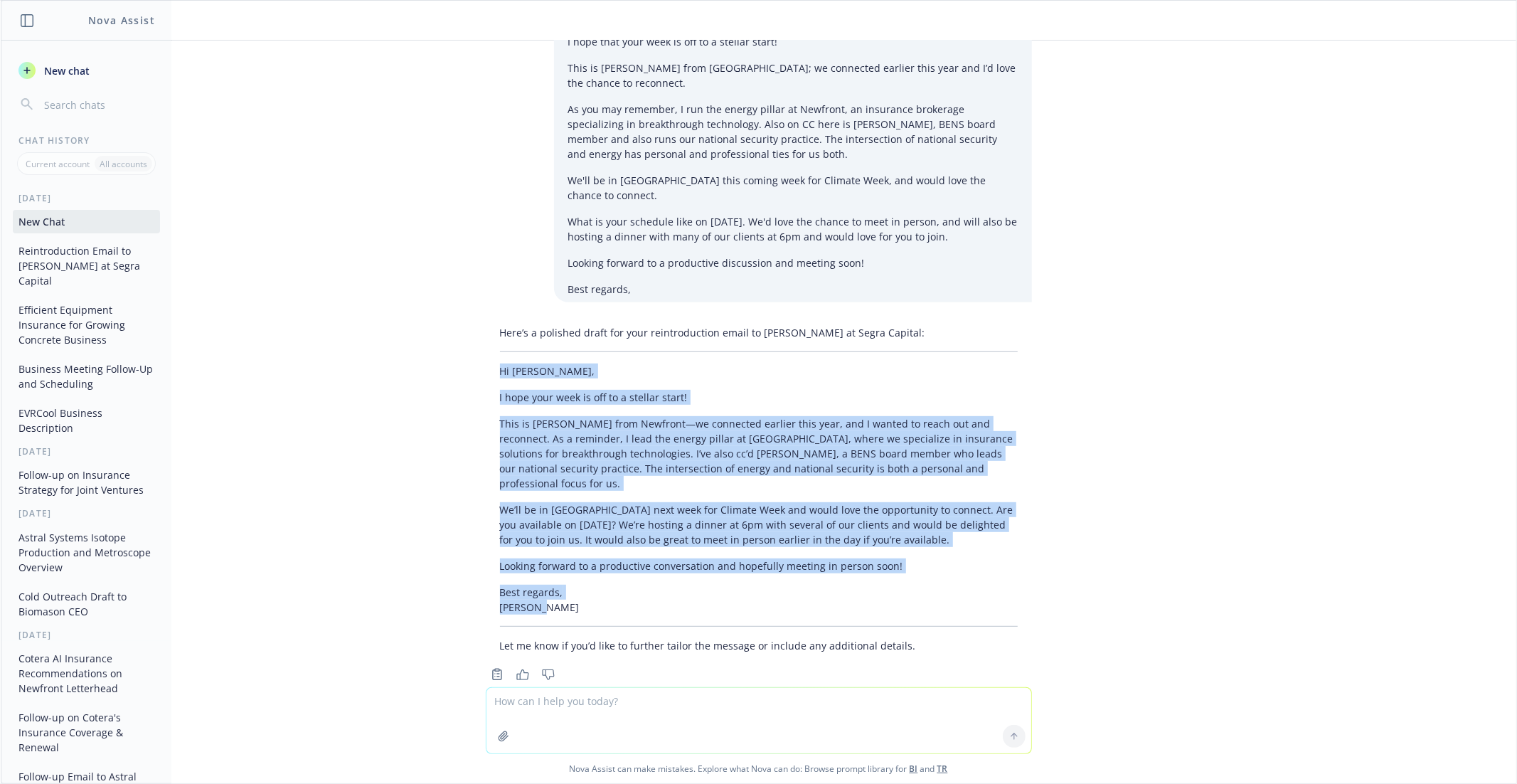
copy div "Hi Arthur, I hope your week is off to a stellar start! This is Marshall from Ne…"
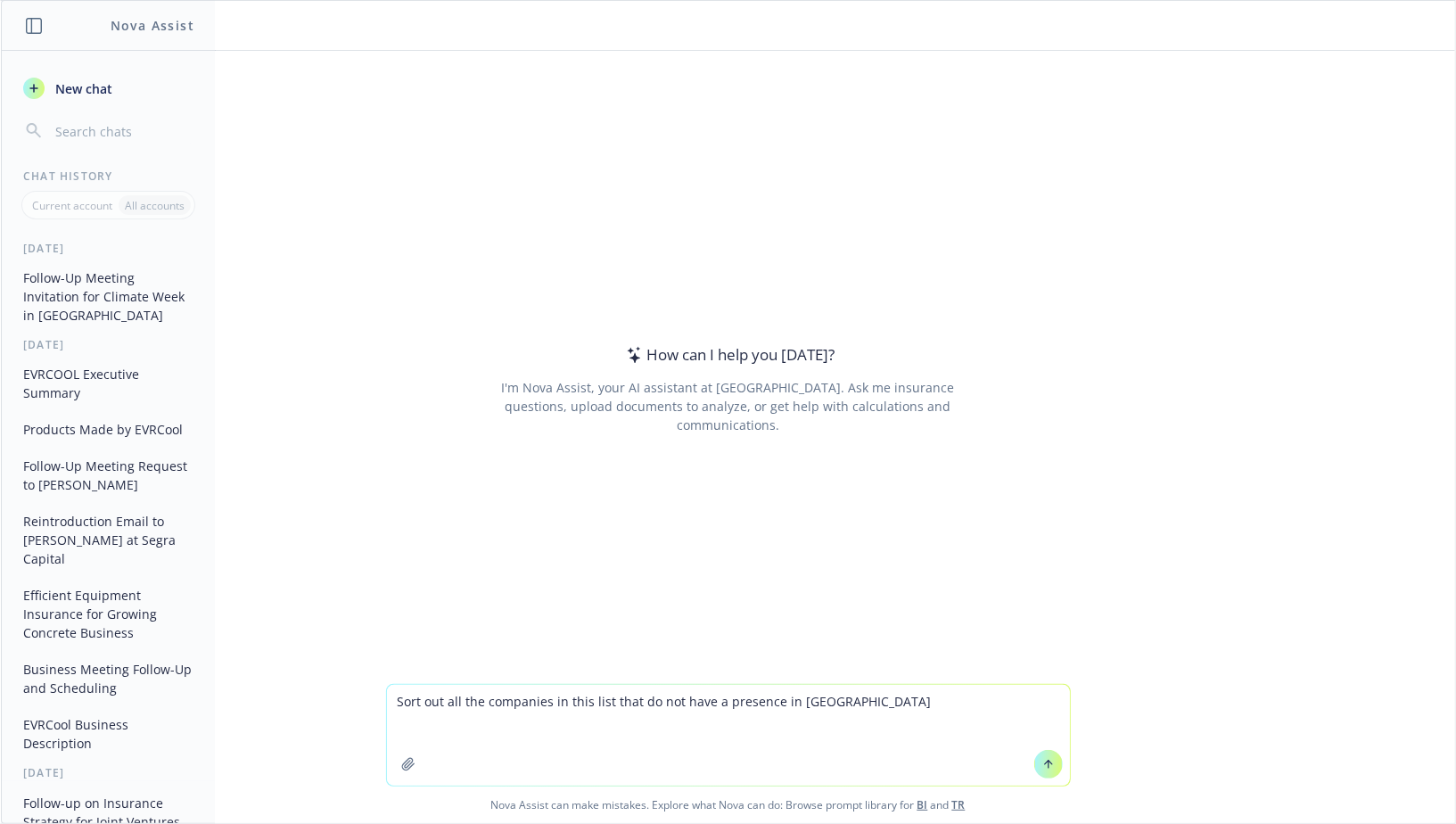
type textarea "Sort out all the companies in this list that do not have a presence in [GEOGRAP…"
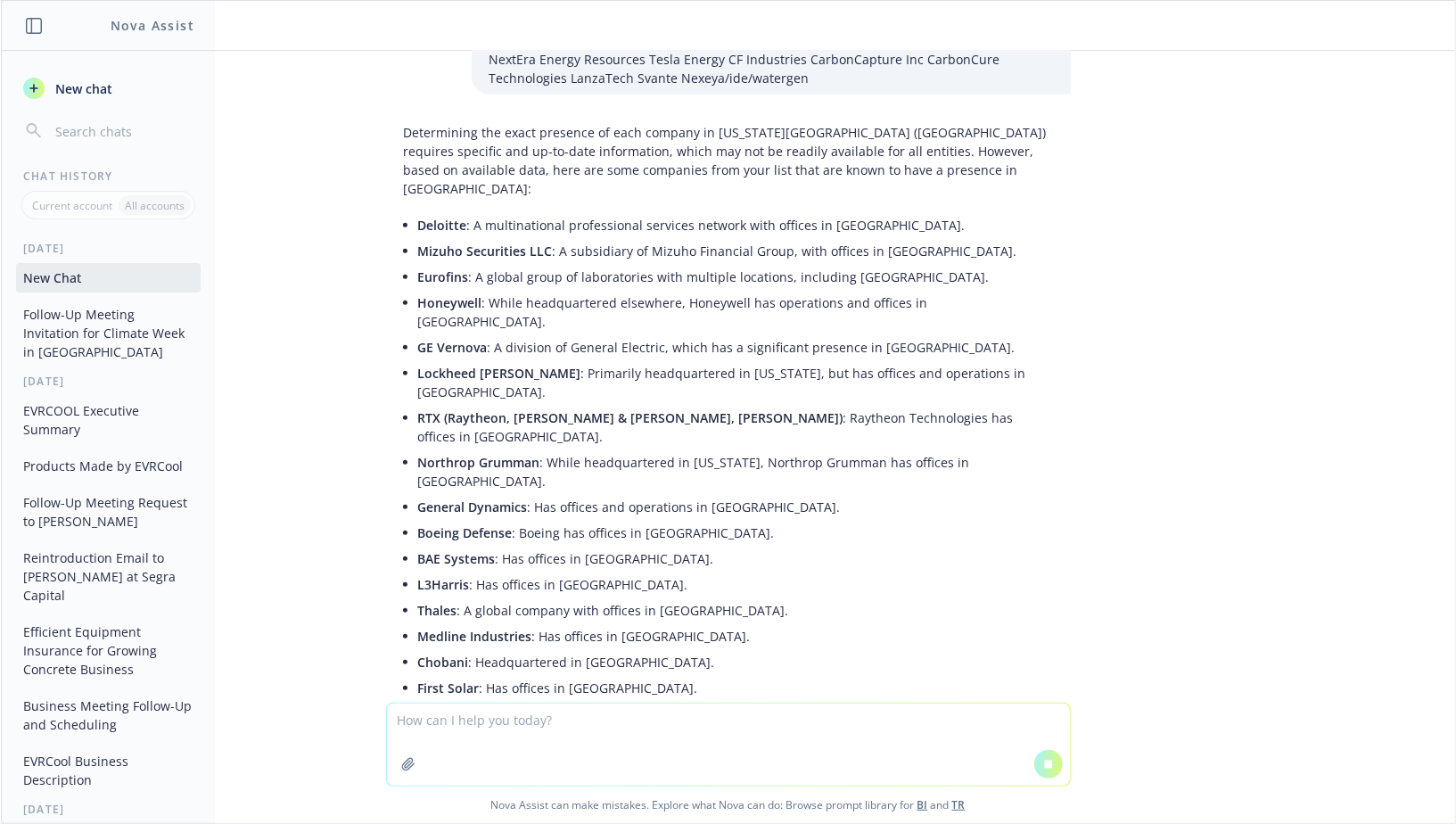
scroll to position [696, 0]
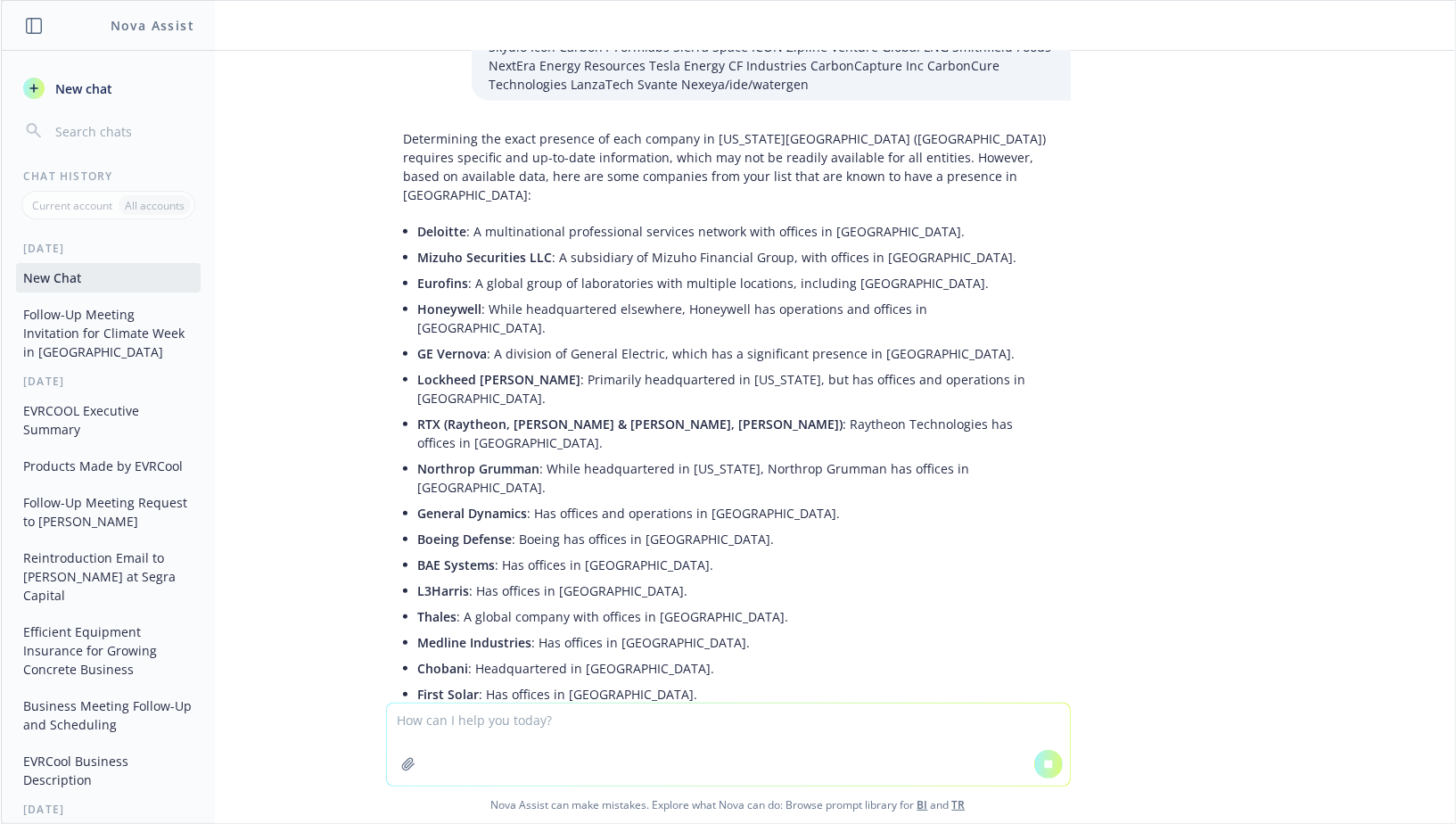
click at [670, 247] on li "Mizuho Securities LLC : A subsidiary of Mizuho Financial Group, with offices in…" at bounding box center [735, 257] width 634 height 26
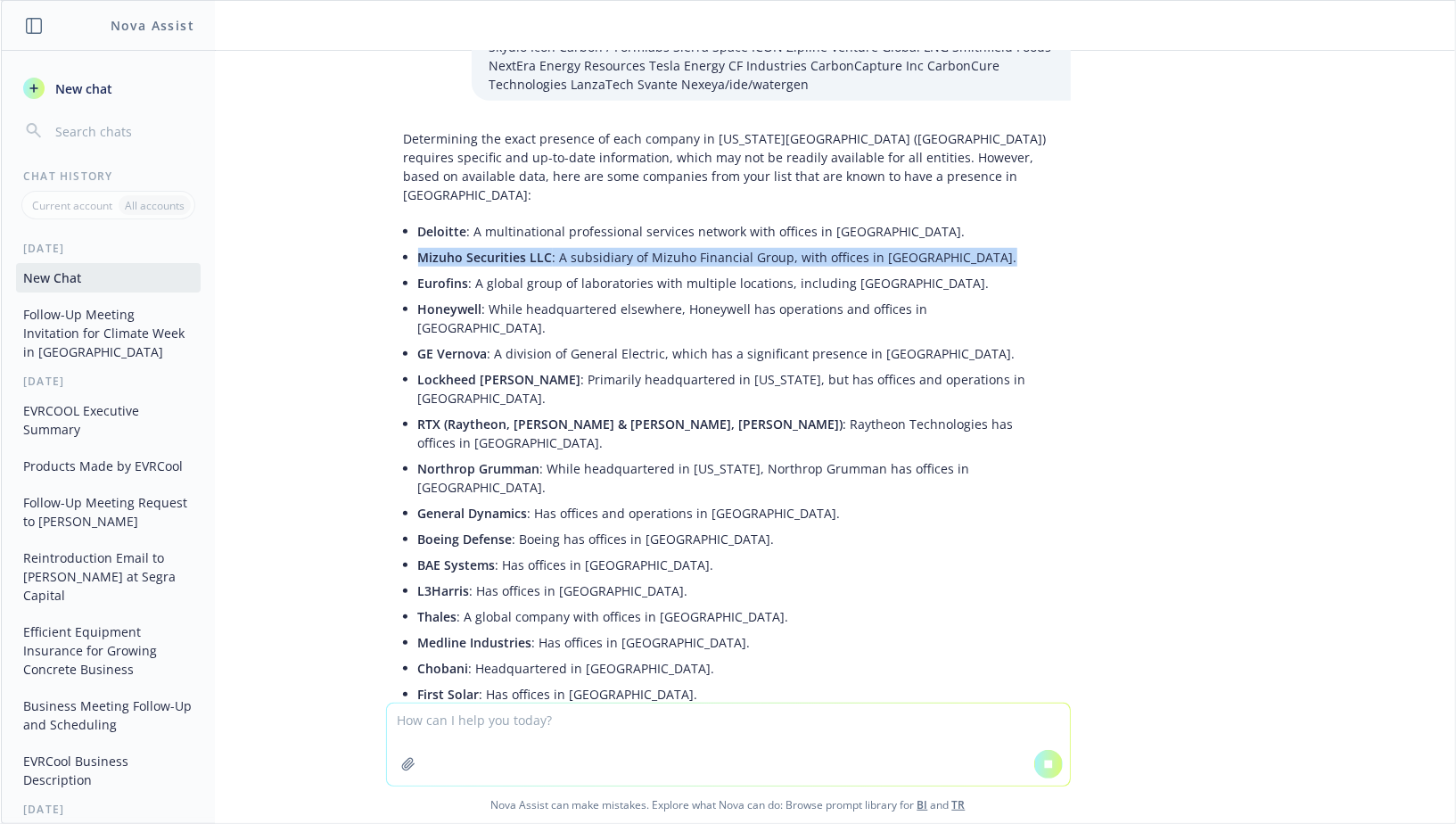
click at [670, 247] on li "Mizuho Securities LLC : A subsidiary of Mizuho Financial Group, with offices in…" at bounding box center [735, 257] width 634 height 26
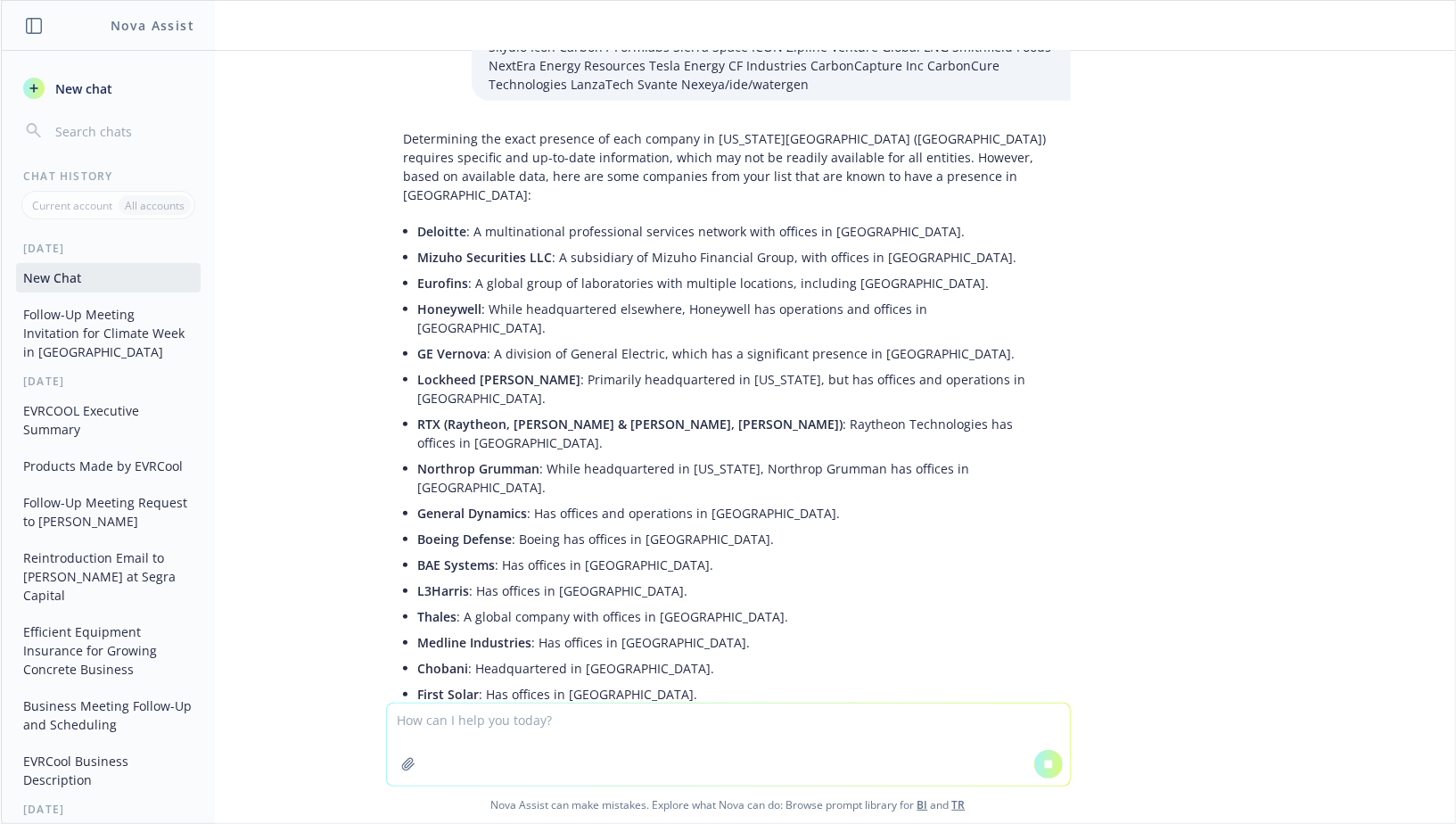
click at [658, 274] on p "Eurofins : A global group of laboratories with multiple locations, including [G…" at bounding box center [735, 283] width 634 height 18
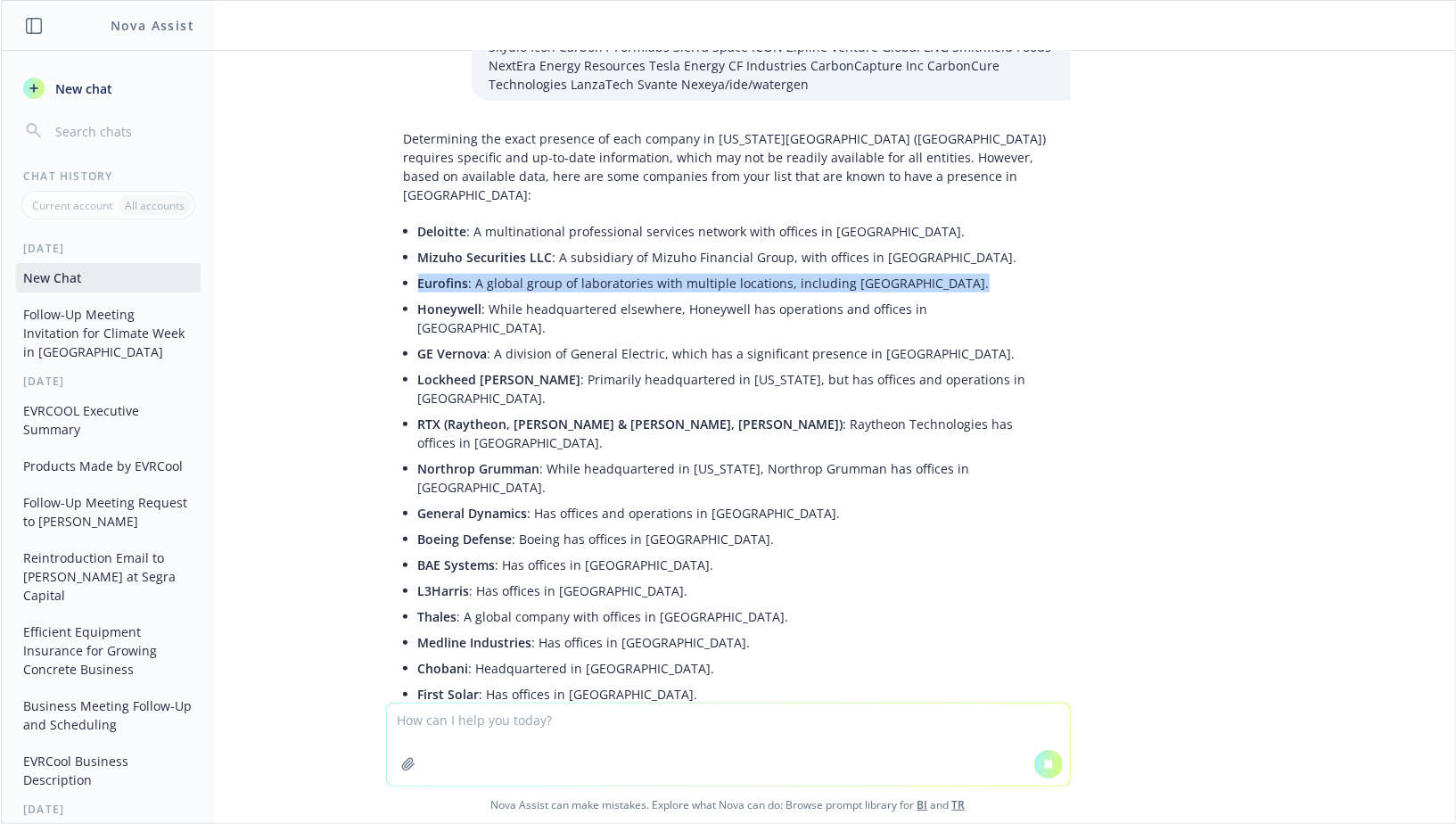
click at [658, 274] on p "Eurofins : A global group of laboratories with multiple locations, including [G…" at bounding box center [735, 283] width 634 height 18
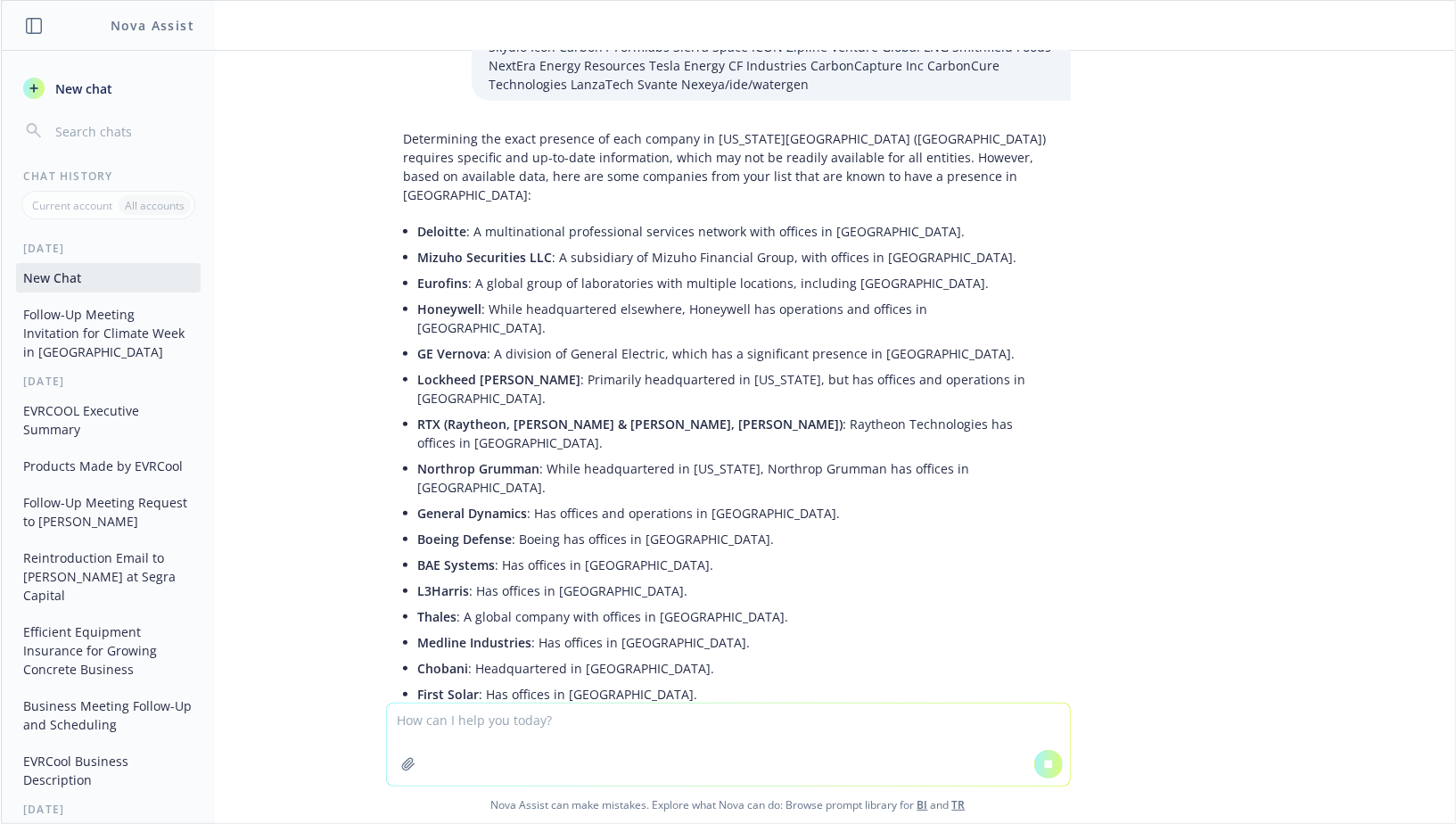
click at [661, 300] on p "Honeywell : While headquartered elsewhere, Honeywell has operations and offices…" at bounding box center [735, 318] width 634 height 38
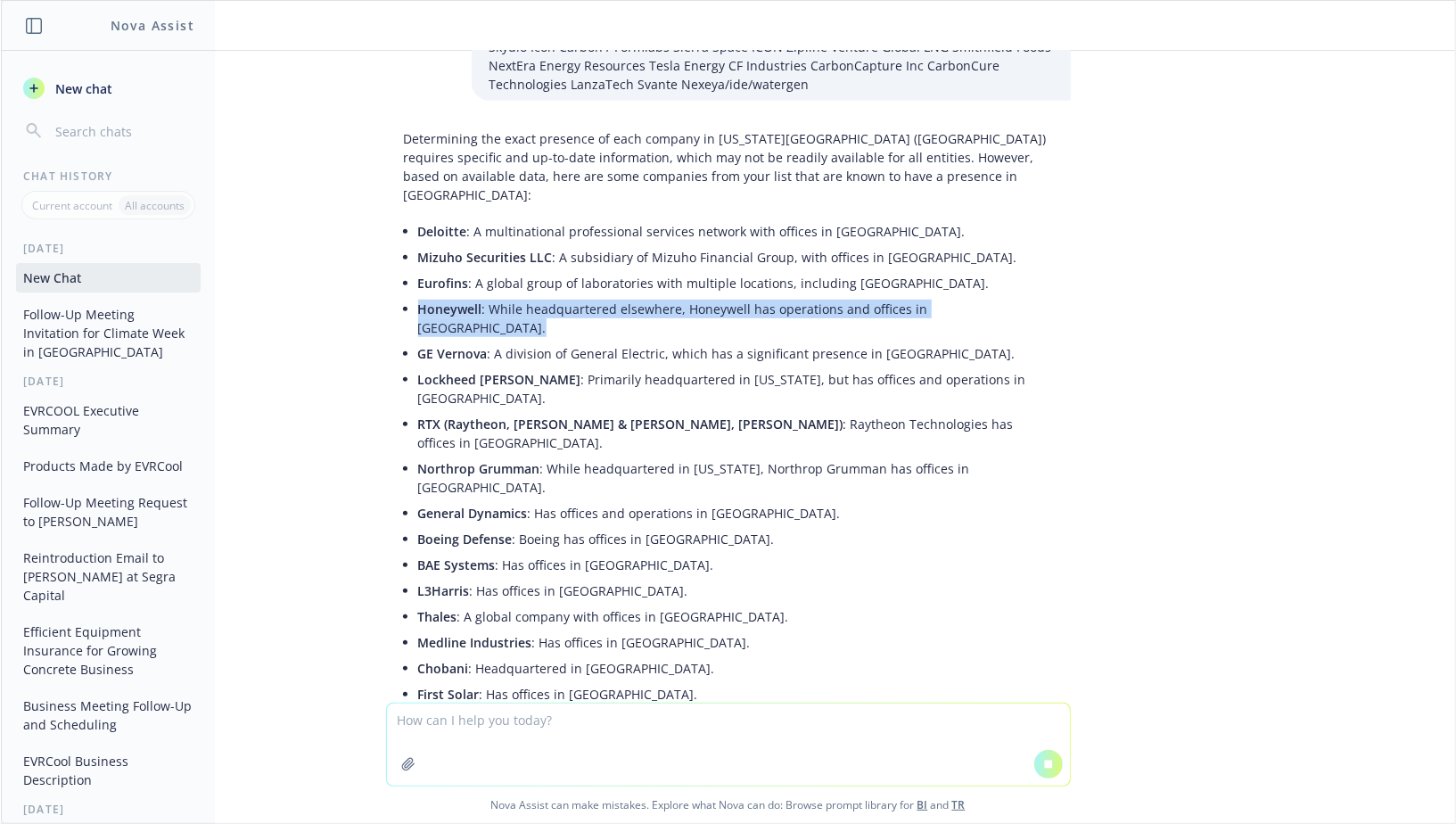
click at [661, 300] on p "Honeywell : While headquartered elsewhere, Honeywell has operations and offices…" at bounding box center [735, 318] width 634 height 38
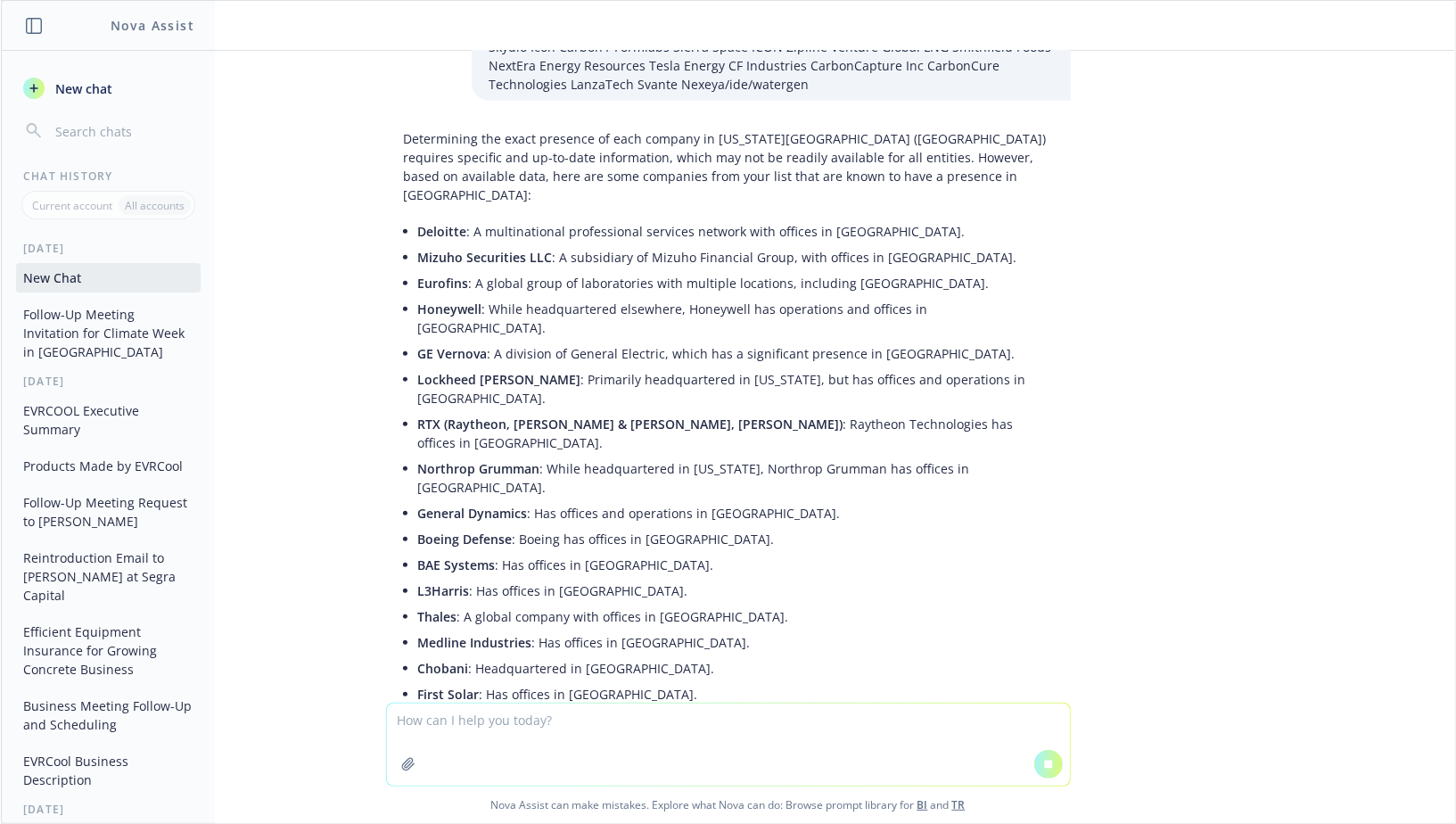
click at [663, 274] on p "Eurofins : A global group of laboratories with multiple locations, including NY…" at bounding box center [735, 283] width 634 height 18
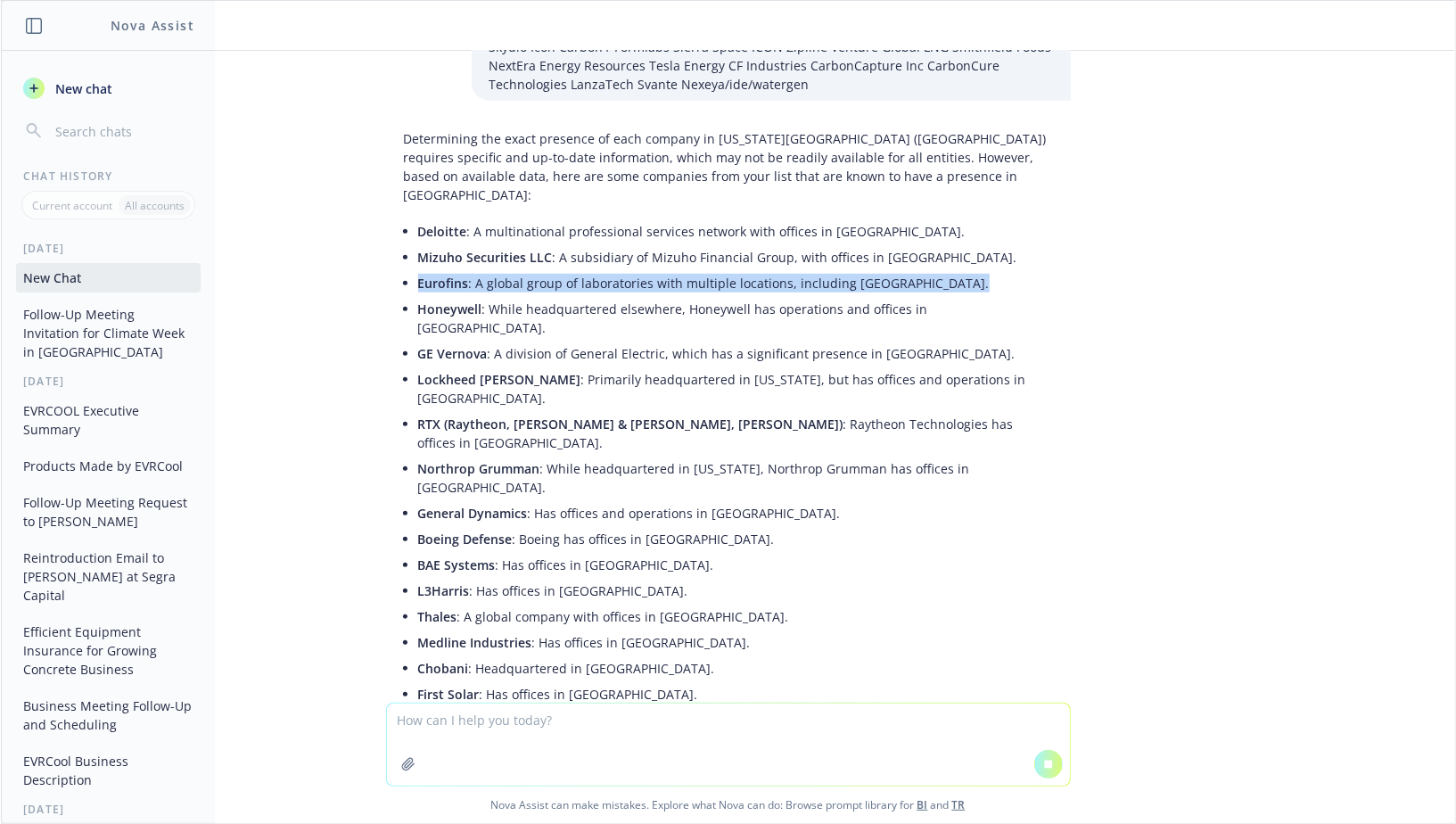
click at [663, 274] on p "Eurofins : A global group of laboratories with multiple locations, including NY…" at bounding box center [735, 283] width 634 height 18
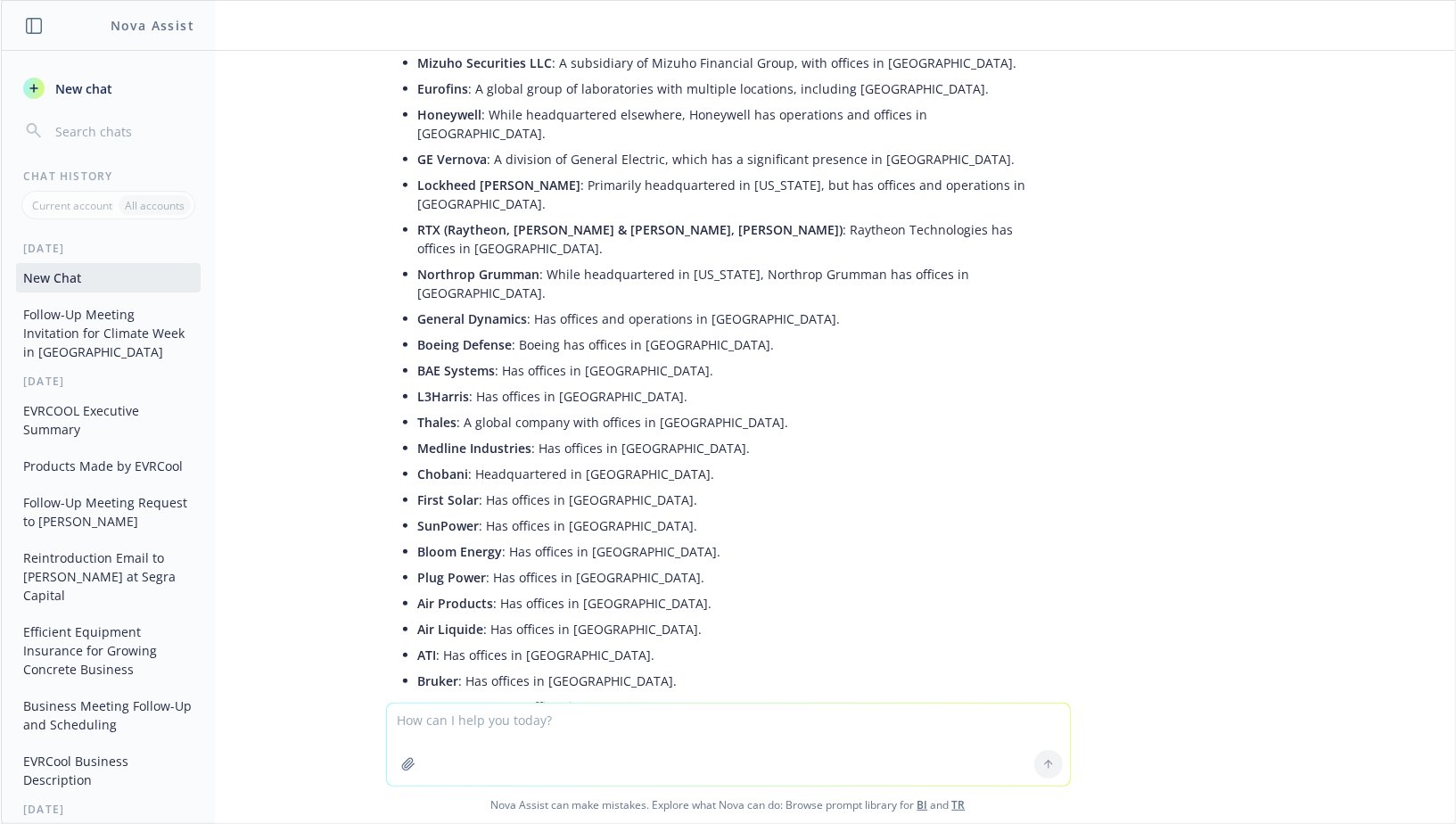
click at [647, 269] on ul "Deloitte : A multinational professional services network with offices in NYC. M…" at bounding box center [735, 436] width 634 height 825
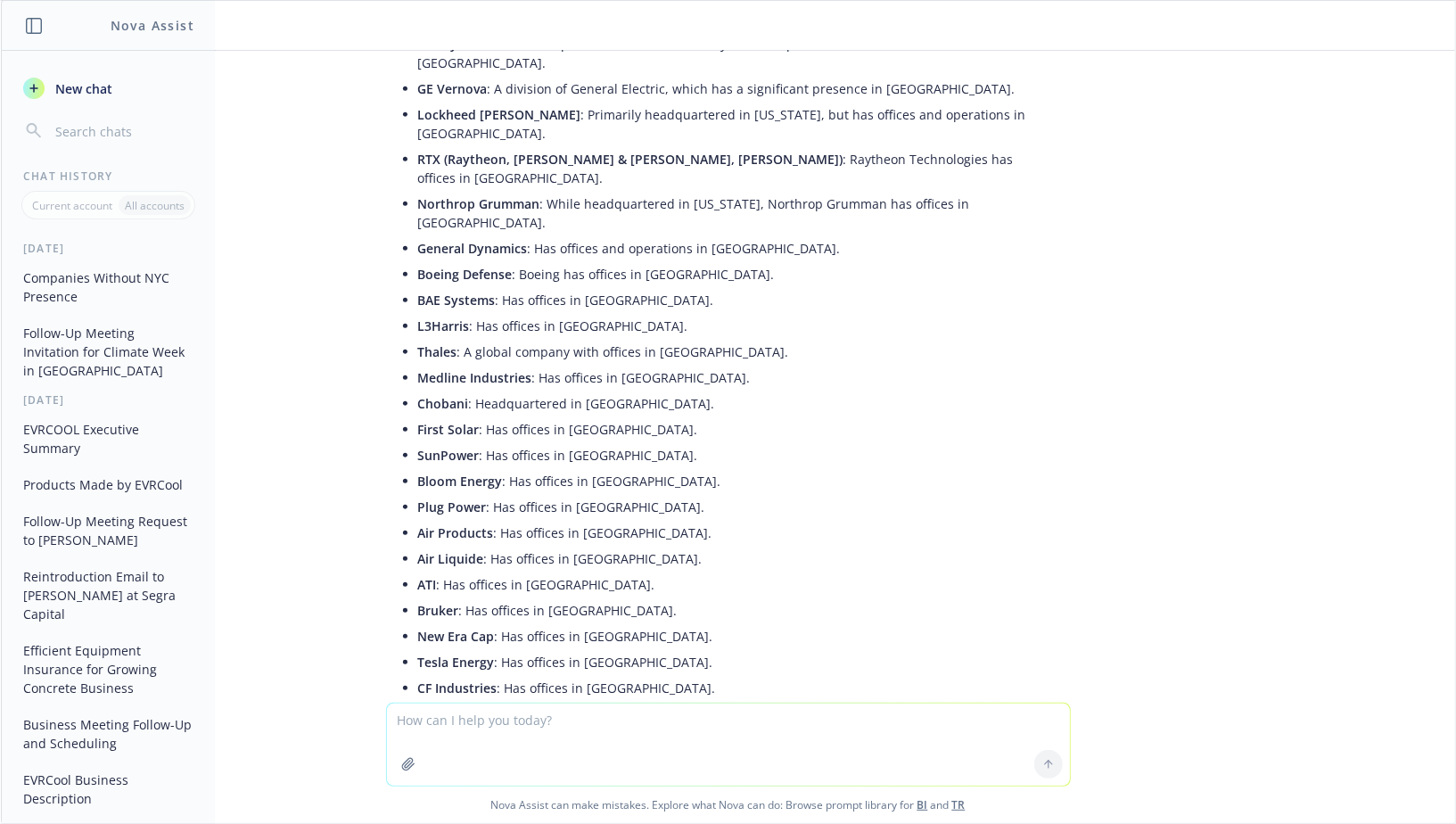
scroll to position [965, 0]
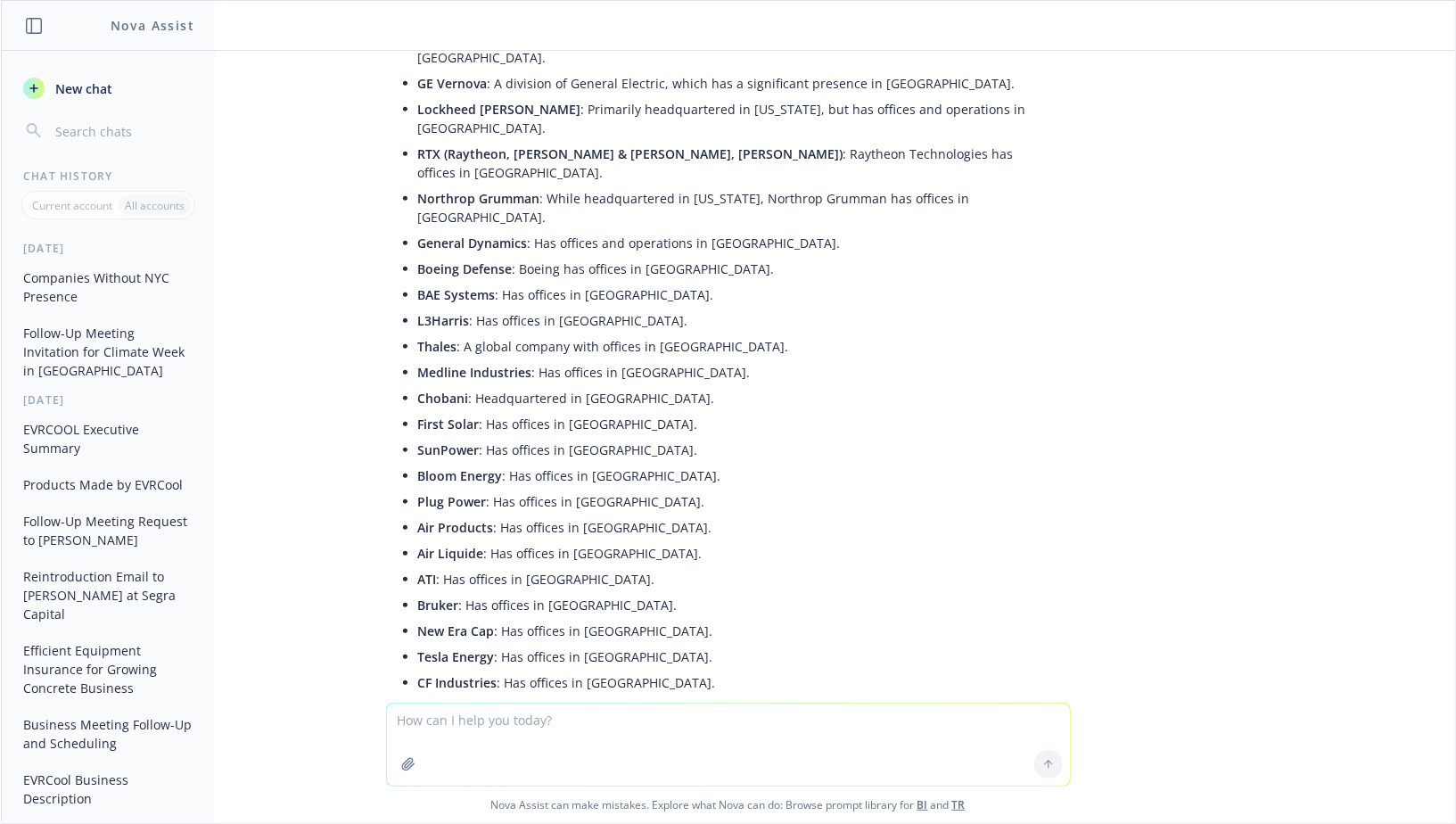
click at [505, 734] on textarea at bounding box center [728, 743] width 683 height 82
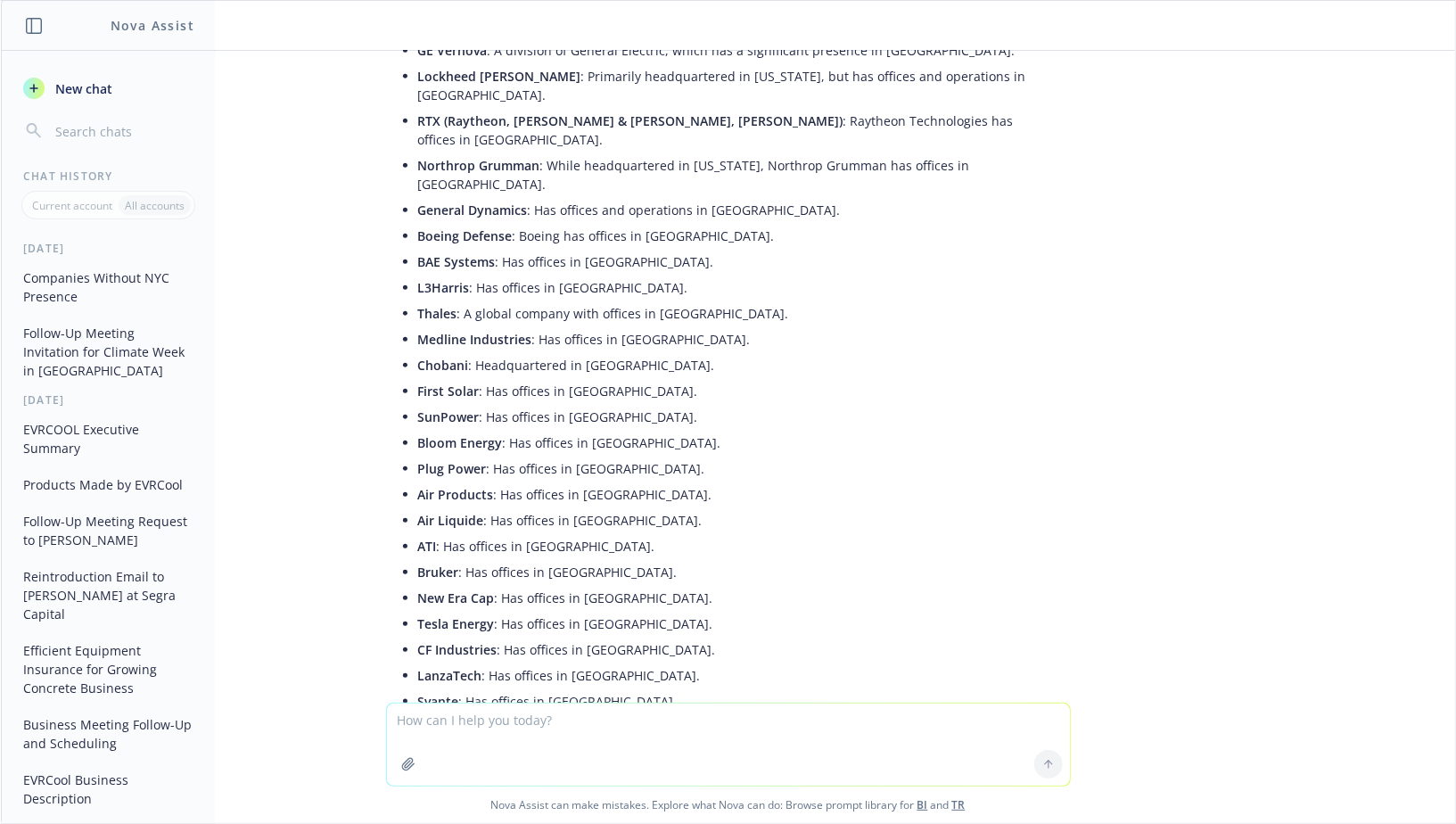
scroll to position [997, 0]
click at [586, 331] on p "Medline Industries : Has offices in NYC." at bounding box center [735, 340] width 634 height 18
click at [547, 331] on p "Medline Industries : Has offices in NYC." at bounding box center [735, 340] width 634 height 18
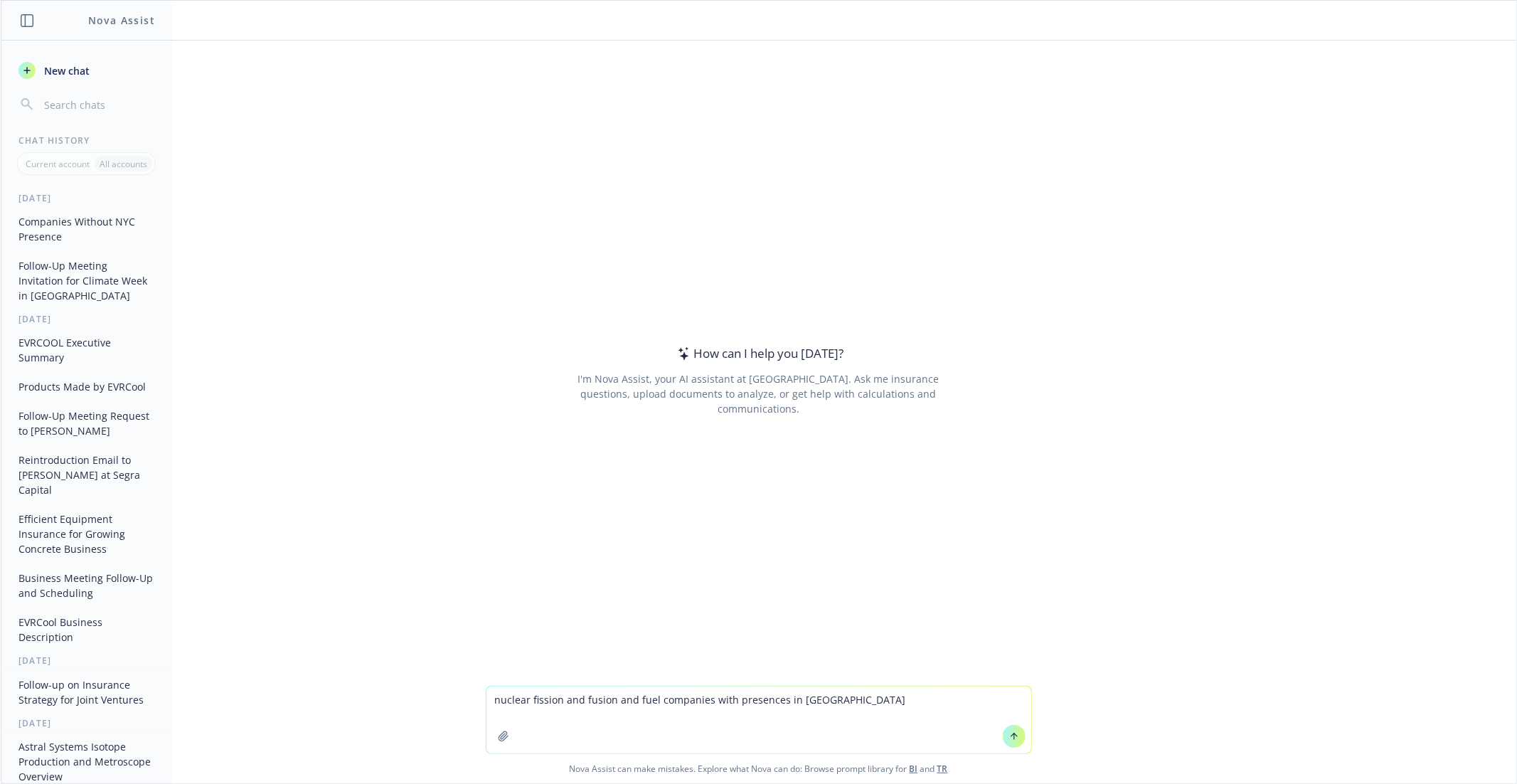
type textarea "nuclear fission and fusion and fuel companies with presences in nyc"
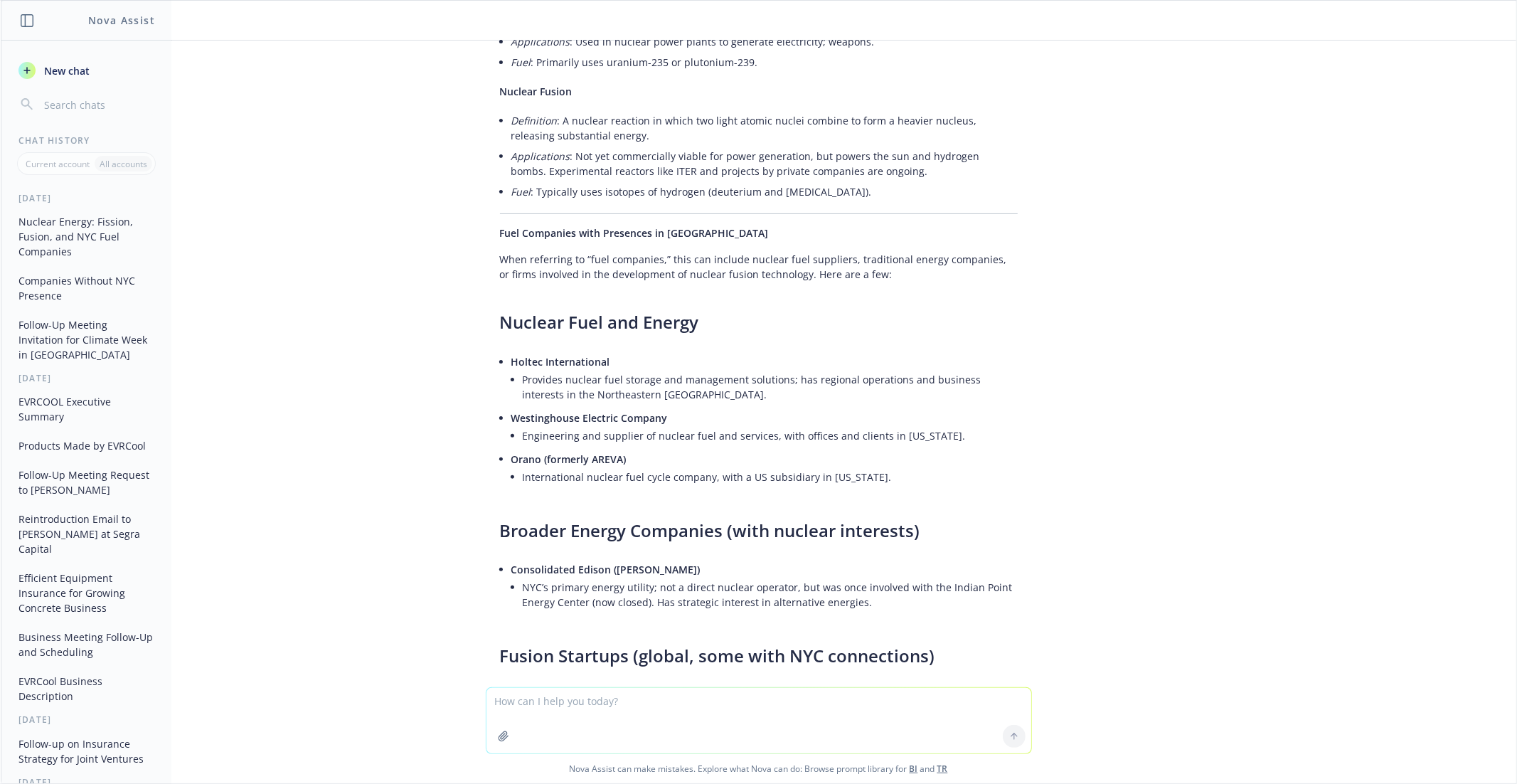
scroll to position [194, 0]
